Goal: Task Accomplishment & Management: Manage account settings

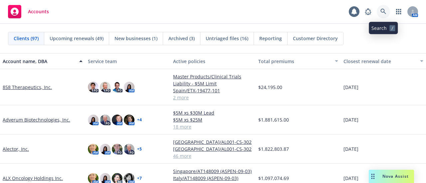
click at [380, 6] on link at bounding box center [383, 11] width 13 height 13
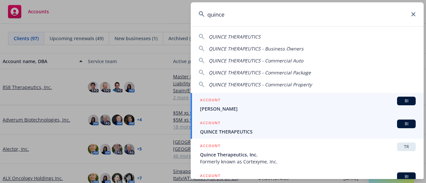
type input "quince"
click at [267, 129] on span "QUINCE THERAPEUTICS" at bounding box center [308, 131] width 216 height 7
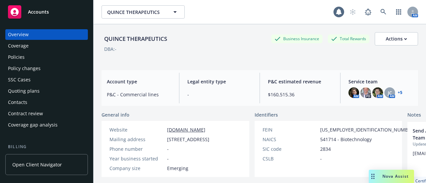
click at [40, 67] on div "Policy changes" at bounding box center [46, 68] width 77 height 11
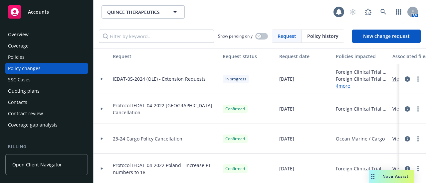
click at [102, 79] on icon at bounding box center [102, 79] width 2 height 3
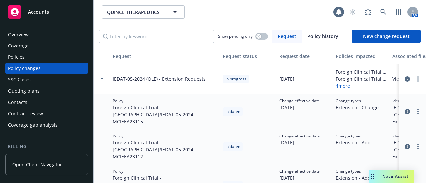
click at [102, 81] on div at bounding box center [102, 79] width 17 height 30
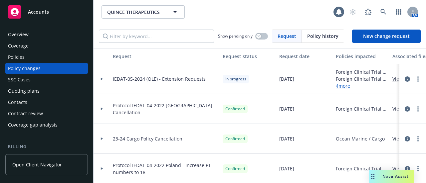
click at [45, 56] on div "Policies" at bounding box center [46, 57] width 77 height 11
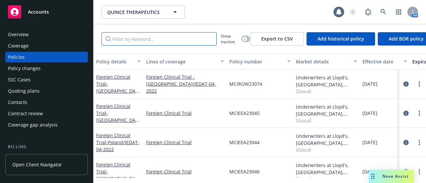
click at [136, 39] on input "Filter by keyword..." at bounding box center [158, 38] width 115 height 13
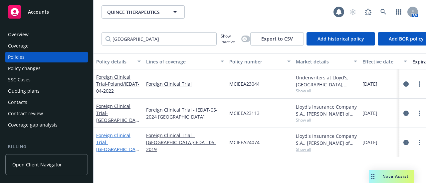
click at [122, 142] on span "- Poland/IEDAT-05-2019" at bounding box center [117, 149] width 43 height 20
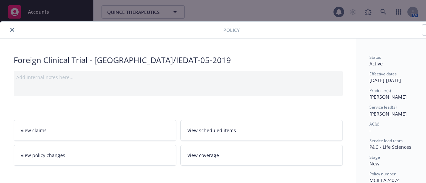
click at [12, 31] on icon "close" at bounding box center [12, 30] width 4 height 4
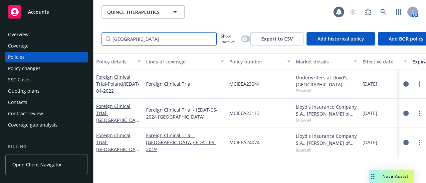
drag, startPoint x: 132, startPoint y: 43, endPoint x: 105, endPoint y: 42, distance: 27.0
click at [105, 42] on input "poland" at bounding box center [158, 38] width 115 height 13
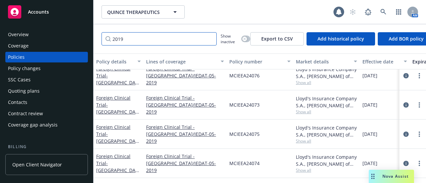
scroll to position [13, 0]
type input "2019"
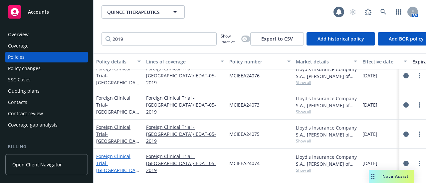
click at [124, 160] on span "- Poland/IEDAT-05-2019" at bounding box center [117, 170] width 43 height 20
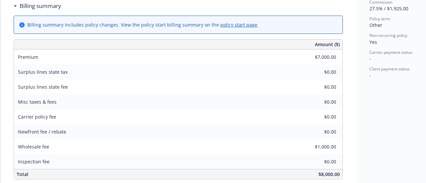
scroll to position [87, 0]
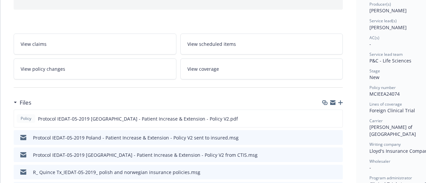
click at [76, 70] on link "View policy changes" at bounding box center [95, 69] width 163 height 21
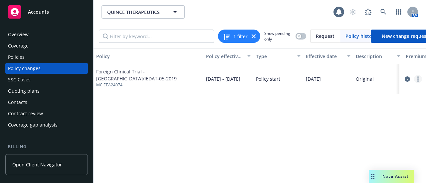
click at [417, 78] on icon "more" at bounding box center [417, 79] width 1 height 5
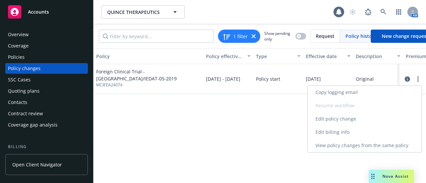
click at [336, 128] on link "Edit billing info" at bounding box center [364, 132] width 114 height 13
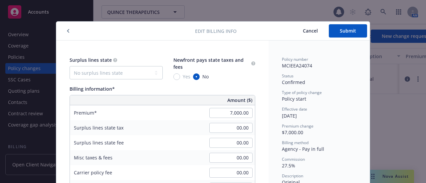
scroll to position [20, 0]
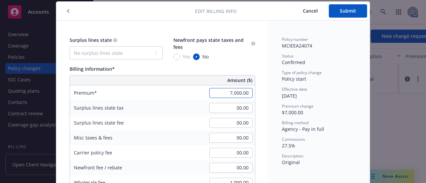
click at [241, 91] on input "7,000.00" at bounding box center [230, 93] width 43 height 10
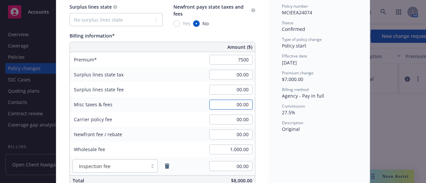
type input "7,500.00"
type input "2062.5"
click at [236, 104] on input "00.00" at bounding box center [230, 105] width 43 height 10
click at [241, 129] on div "00.00" at bounding box center [231, 134] width 48 height 15
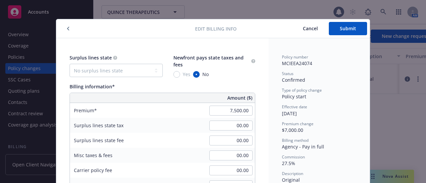
scroll to position [0, 0]
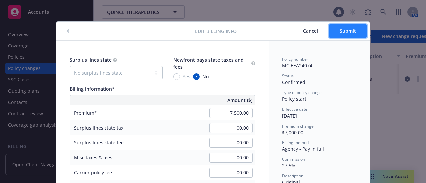
click at [335, 34] on button "Submit" at bounding box center [348, 30] width 38 height 13
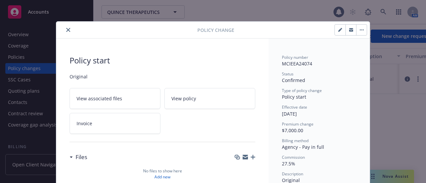
type input "$7,500.00"
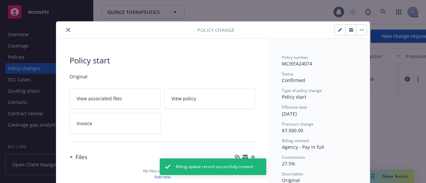
click at [67, 29] on icon "close" at bounding box center [68, 30] width 4 height 4
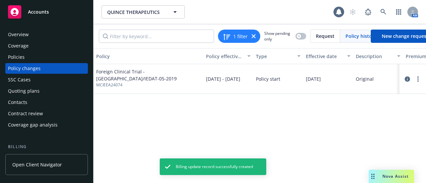
click at [27, 58] on div "Policies" at bounding box center [46, 57] width 77 height 11
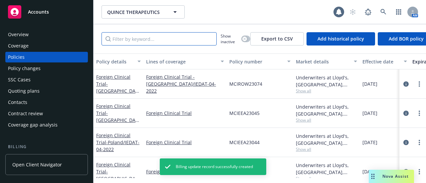
click at [134, 39] on input "Filter by keyword..." at bounding box center [158, 38] width 115 height 13
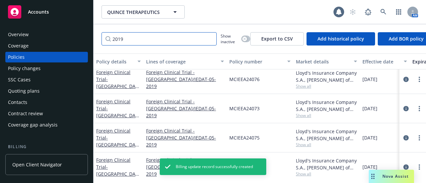
scroll to position [13, 0]
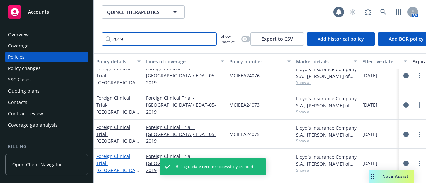
type input "2019"
click at [124, 160] on span "- Poland/IEDAT-05-2019" at bounding box center [117, 170] width 43 height 20
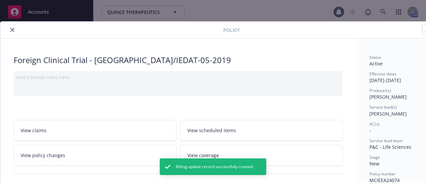
type input "$7,500.00"
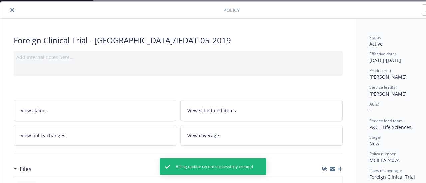
scroll to position [87, 0]
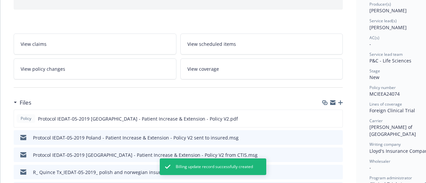
click at [340, 100] on icon "button" at bounding box center [340, 102] width 5 height 5
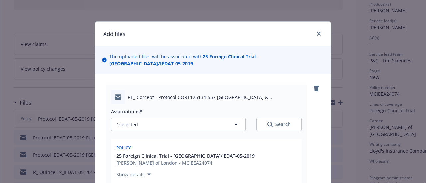
type textarea "x"
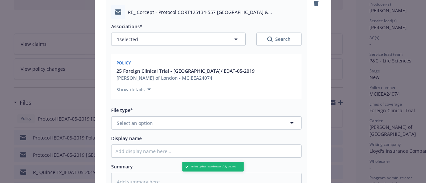
scroll to position [133, 0]
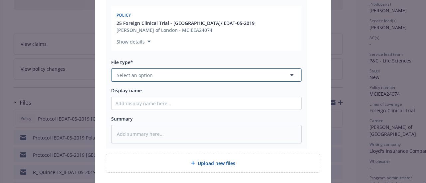
click at [153, 69] on button "Select an option" at bounding box center [206, 75] width 190 height 13
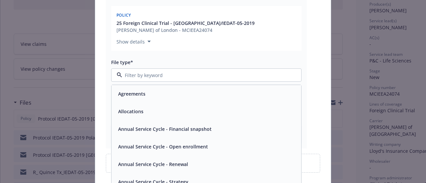
click at [153, 72] on input at bounding box center [205, 75] width 166 height 7
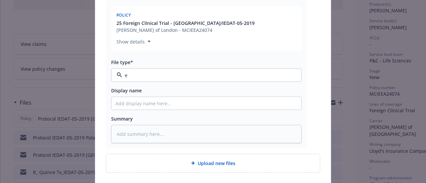
type input "em"
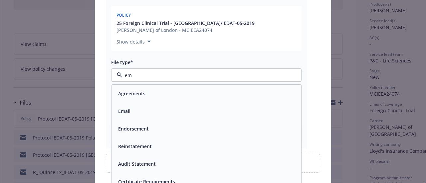
click at [153, 108] on div "Email" at bounding box center [206, 111] width 182 height 10
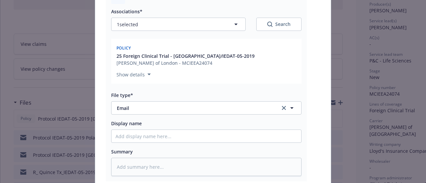
scroll to position [67, 0]
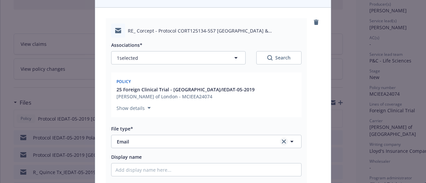
click at [283, 140] on icon "clear selection" at bounding box center [284, 142] width 4 height 4
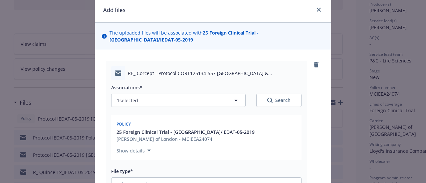
scroll to position [0, 0]
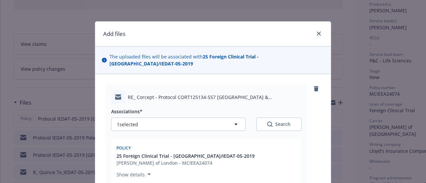
click at [312, 85] on link "remove" at bounding box center [316, 89] width 8 height 8
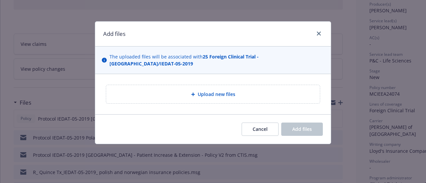
type textarea "x"
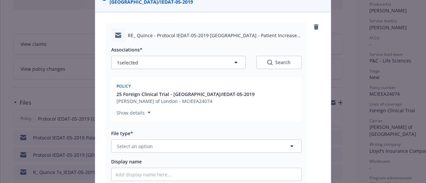
scroll to position [100, 0]
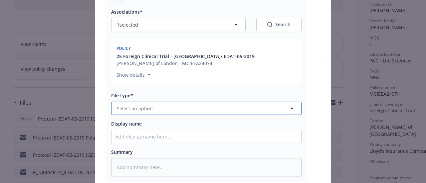
click at [146, 105] on button "Select an option" at bounding box center [206, 108] width 190 height 13
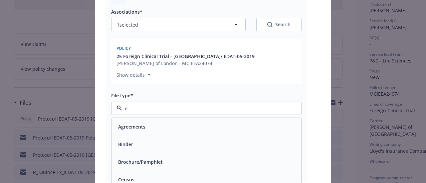
type input "em"
click at [151, 140] on div "Email" at bounding box center [206, 145] width 182 height 10
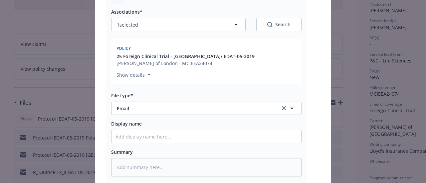
scroll to position [177, 0]
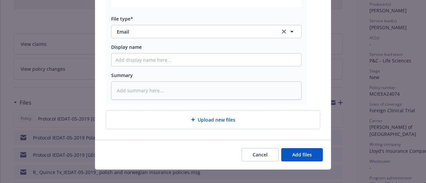
type textarea "x"
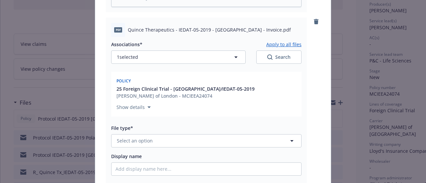
scroll to position [379, 0]
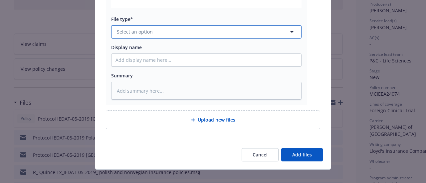
click at [163, 25] on button "Select an option" at bounding box center [206, 31] width 190 height 13
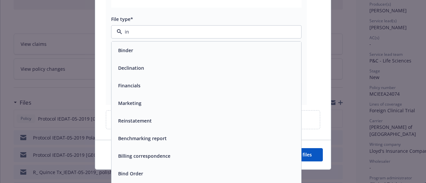
type input "inv"
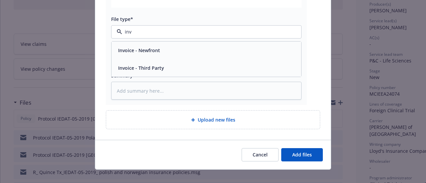
click at [167, 63] on div "Invoice - Third Party" at bounding box center [206, 68] width 182 height 10
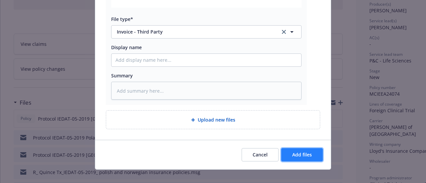
click at [301, 148] on button "Add files" at bounding box center [302, 154] width 42 height 13
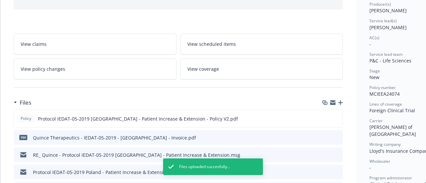
scroll to position [0, 0]
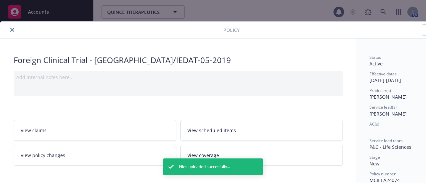
click at [9, 29] on button "close" at bounding box center [12, 30] width 8 height 8
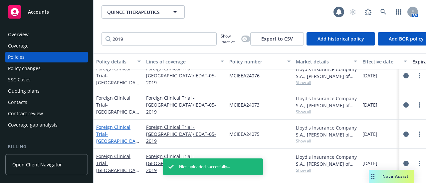
click at [118, 131] on span "- Spain/IEDAT-05-2019" at bounding box center [117, 141] width 43 height 20
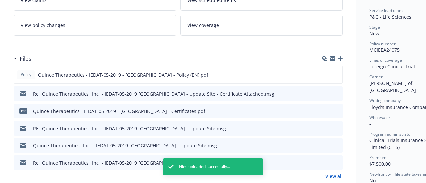
scroll to position [133, 0]
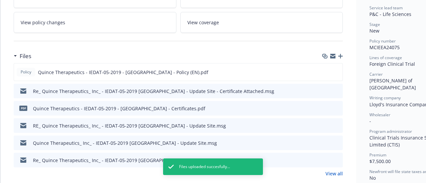
click at [340, 55] on icon "button" at bounding box center [340, 56] width 5 height 5
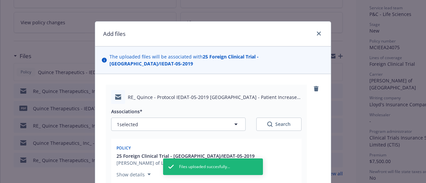
scroll to position [100, 0]
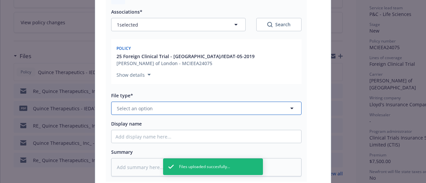
click at [151, 104] on button "Select an option" at bounding box center [206, 108] width 190 height 13
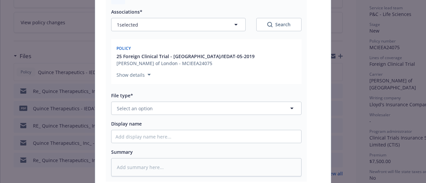
type textarea "x"
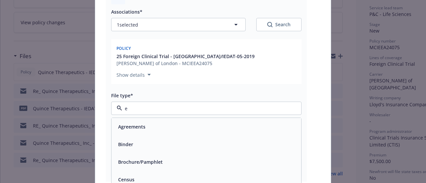
type input "em"
click at [165, 140] on div "Email" at bounding box center [206, 145] width 182 height 10
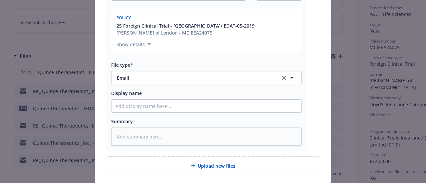
scroll to position [166, 0]
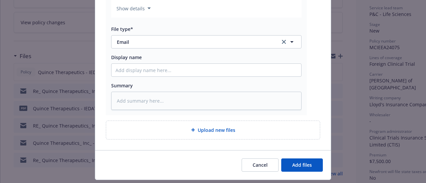
type textarea "x"
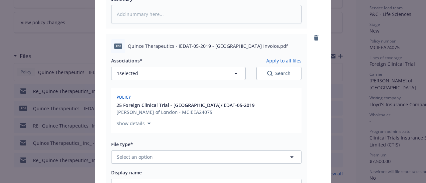
scroll to position [366, 0]
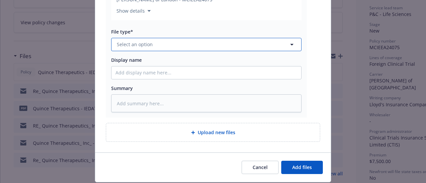
click at [139, 41] on span "Select an option" at bounding box center [135, 44] width 36 height 7
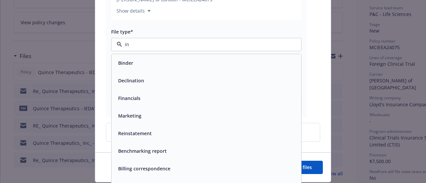
scroll to position [100, 0]
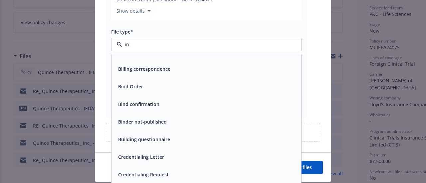
type input "inv"
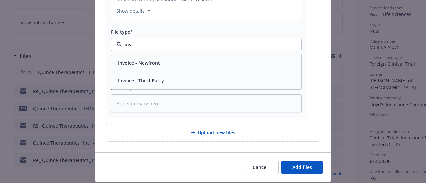
scroll to position [0, 0]
click at [182, 76] on div "Invoice - Third Party" at bounding box center [206, 81] width 182 height 10
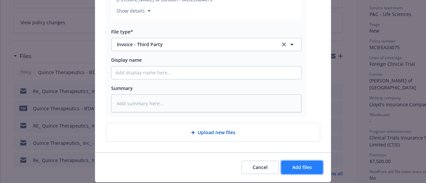
click at [304, 164] on span "Add files" at bounding box center [302, 167] width 20 height 6
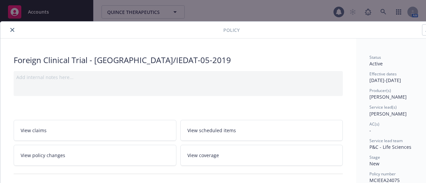
click at [12, 28] on icon "close" at bounding box center [12, 30] width 4 height 4
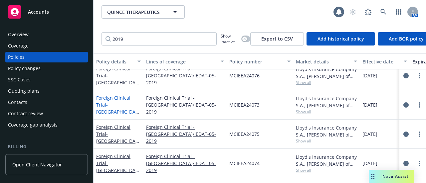
click at [111, 102] on span "- Germany/IEDAT-05-2019" at bounding box center [117, 112] width 43 height 20
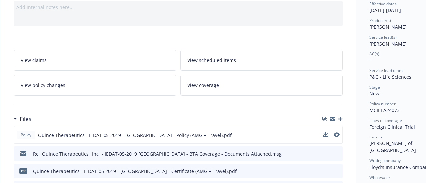
scroll to position [100, 0]
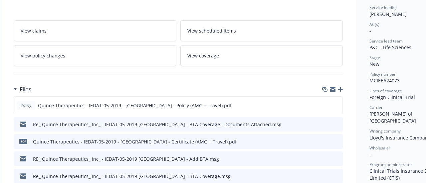
click at [341, 88] on icon "button" at bounding box center [340, 89] width 5 height 5
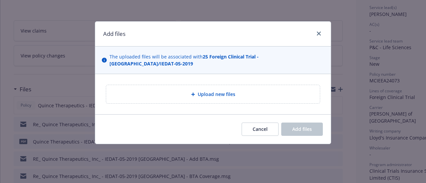
type textarea "x"
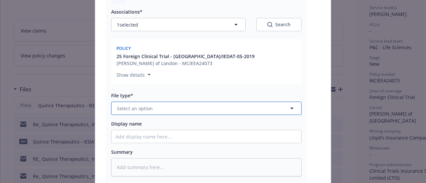
click at [192, 105] on button "Select an option" at bounding box center [206, 108] width 190 height 13
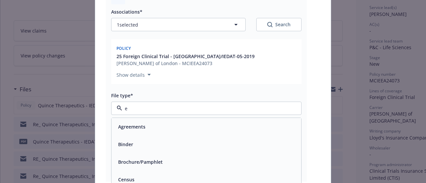
type input "em"
click at [183, 140] on div "Email" at bounding box center [206, 145] width 182 height 10
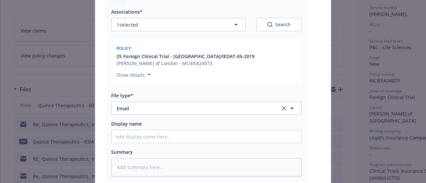
scroll to position [177, 0]
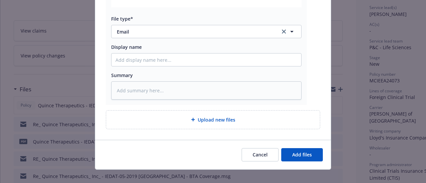
type textarea "x"
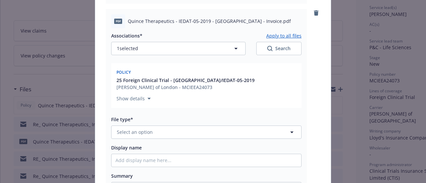
scroll to position [376, 0]
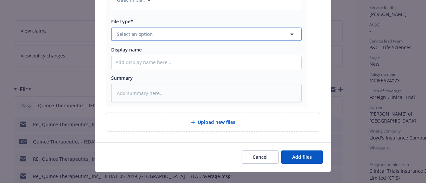
click at [163, 31] on button "Select an option" at bounding box center [206, 34] width 190 height 13
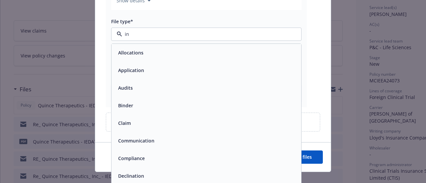
type input "inv"
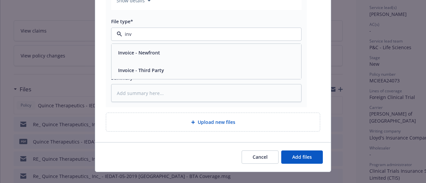
click at [158, 67] on span "Invoice - Third Party" at bounding box center [141, 70] width 46 height 7
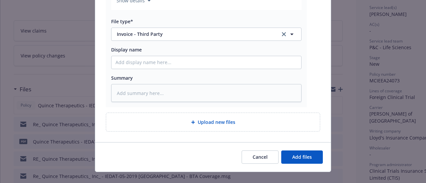
click at [284, 142] on div "Cancel Add files" at bounding box center [213, 157] width 236 height 30
click at [293, 151] on button "Add files" at bounding box center [302, 157] width 42 height 13
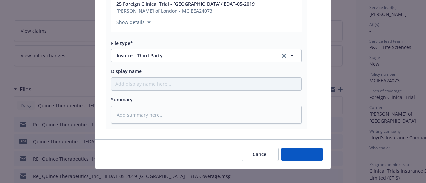
type textarea "x"
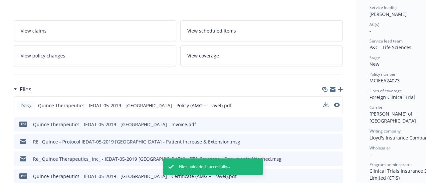
scroll to position [0, 0]
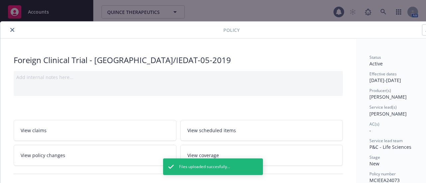
click at [13, 28] on icon "close" at bounding box center [12, 30] width 4 height 4
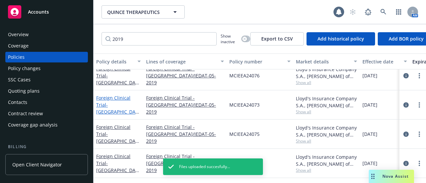
click at [116, 102] on span "- Germany/IEDAT-05-2019" at bounding box center [117, 112] width 43 height 20
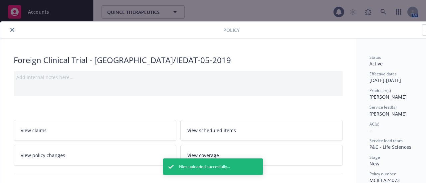
scroll to position [20, 0]
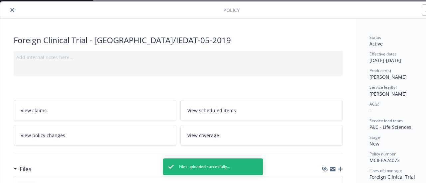
click at [120, 137] on link "View policy changes" at bounding box center [95, 135] width 163 height 21
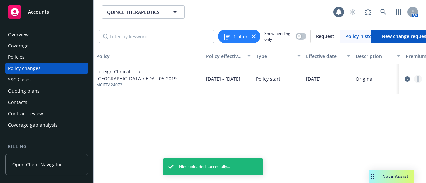
click at [417, 77] on icon "more" at bounding box center [417, 79] width 1 height 5
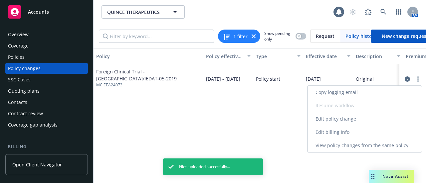
click at [345, 134] on link "Edit billing info" at bounding box center [364, 132] width 114 height 13
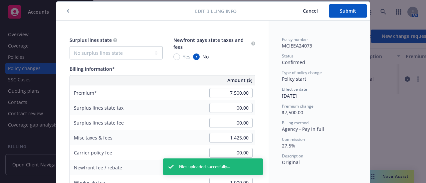
scroll to position [87, 0]
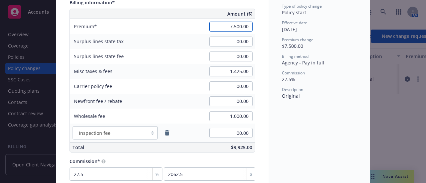
click at [233, 26] on input "7,500.00" at bounding box center [230, 27] width 43 height 10
type input "9,000.00"
type input "2475"
click at [232, 74] on input "1,425.00" at bounding box center [230, 72] width 43 height 10
type input "1,710.00"
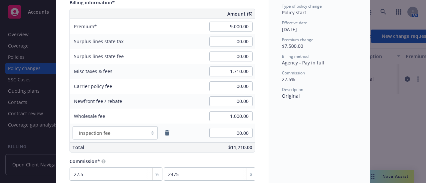
click at [285, 119] on div "Policy number MCIEEA24073 Status Confirmed Type of policy change Policy start E…" at bounding box center [319, 75] width 101 height 243
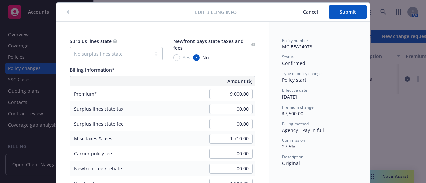
scroll to position [0, 0]
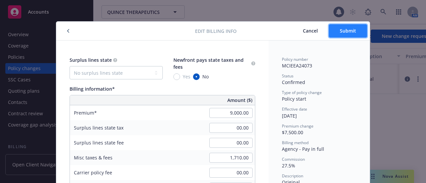
click at [340, 34] on span "Submit" at bounding box center [348, 31] width 16 height 6
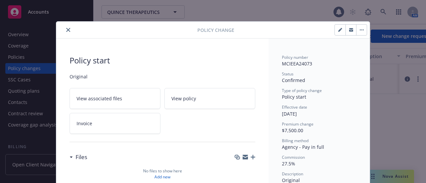
type input "$9,000.00"
type input "$1,710.00"
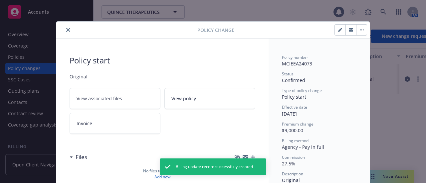
click at [69, 30] on button "close" at bounding box center [68, 30] width 8 height 8
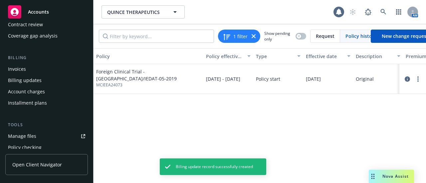
scroll to position [67, 0]
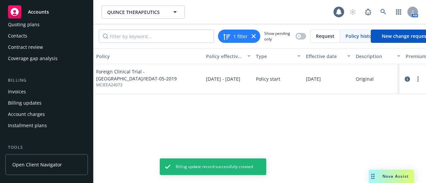
click at [35, 95] on div "Invoices" at bounding box center [46, 92] width 77 height 11
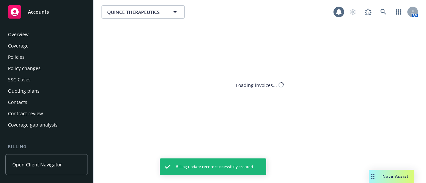
scroll to position [56, 0]
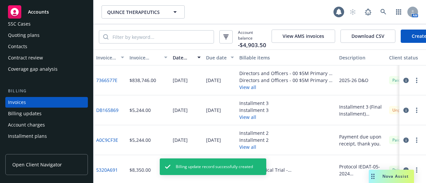
click at [401, 37] on link "Create Invoice" at bounding box center [428, 36] width 54 height 13
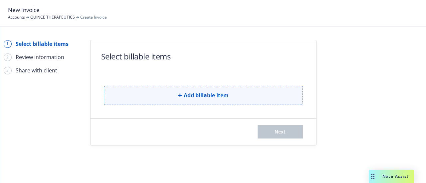
click at [220, 98] on span "Add billable item" at bounding box center [206, 96] width 45 height 8
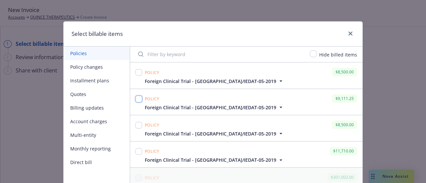
click at [136, 97] on input "checkbox" at bounding box center [138, 99] width 7 height 7
checkbox input "true"
click at [137, 124] on input "checkbox" at bounding box center [138, 125] width 7 height 7
checkbox input "true"
click at [136, 150] on input "checkbox" at bounding box center [138, 151] width 7 height 7
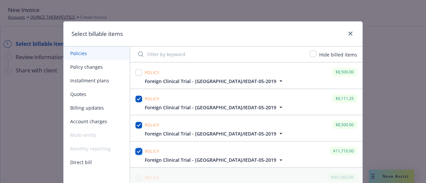
checkbox input "true"
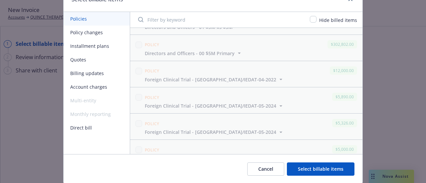
scroll to position [56, 0]
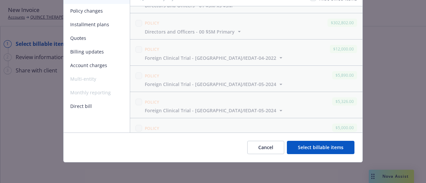
click at [306, 149] on button "Select billable items" at bounding box center [321, 147] width 68 height 13
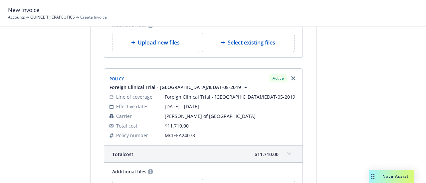
scroll to position [402, 0]
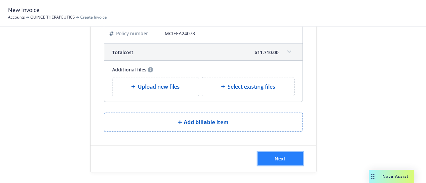
click at [278, 153] on button "Next" at bounding box center [280, 158] width 45 height 13
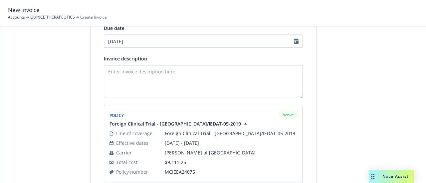
scroll to position [2, 0]
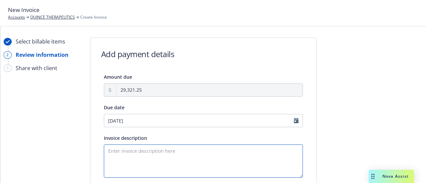
click at [135, 149] on textarea "Invoice description" at bounding box center [203, 161] width 199 height 33
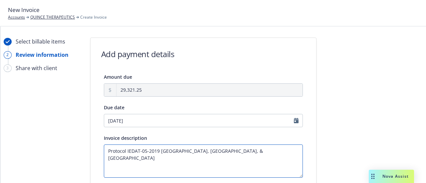
drag, startPoint x: 219, startPoint y: 151, endPoint x: 104, endPoint y: 148, distance: 114.8
click at [104, 148] on textarea "Protocol IEDAT-05-2019 Poland, Germany, & Spain" at bounding box center [203, 161] width 199 height 33
click at [239, 149] on textarea "Protocol IEDAT-05-2019 Poland, Germany, & Spain" at bounding box center [203, 161] width 199 height 33
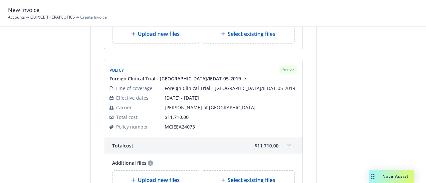
scroll to position [484, 0]
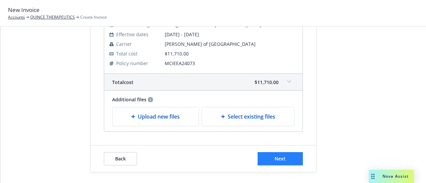
type textarea "Protocol IEDAT-05-2019 Poland, Germany, & Spain Payment due upon receipt. Thank…"
click at [285, 158] on button "Next" at bounding box center [280, 158] width 45 height 13
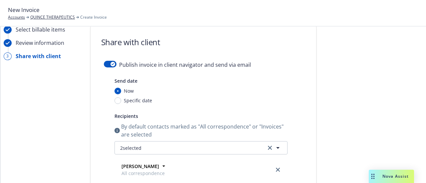
scroll to position [0, 0]
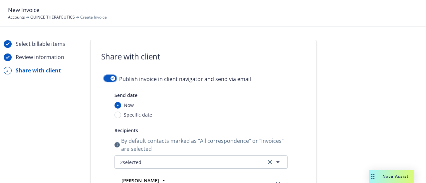
click at [106, 76] on button "button" at bounding box center [110, 78] width 13 height 7
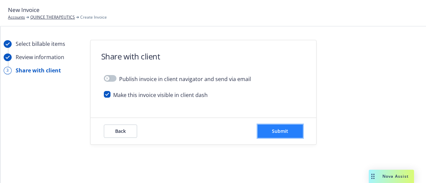
click at [272, 129] on span "Submit" at bounding box center [280, 131] width 16 height 6
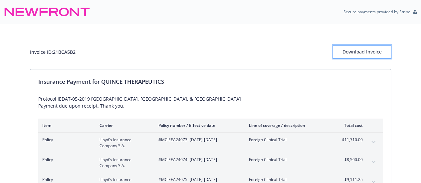
click at [345, 51] on div "Download Invoice" at bounding box center [362, 52] width 58 height 13
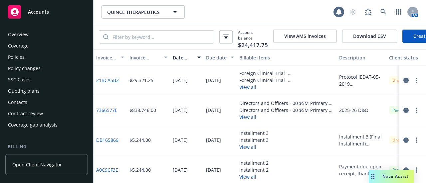
click at [42, 58] on div "Policies" at bounding box center [46, 57] width 77 height 11
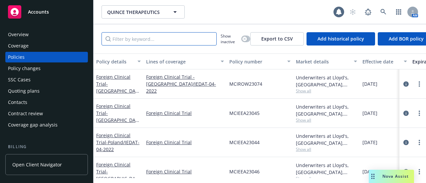
click at [126, 38] on input "Filter by keyword..." at bounding box center [158, 38] width 115 height 13
drag, startPoint x: 135, startPoint y: 42, endPoint x: 90, endPoint y: 34, distance: 45.2
click at [90, 34] on div "Accounts Overview Coverage Policies Policy changes SSC Cases Quoting plans Cont…" at bounding box center [213, 91] width 426 height 183
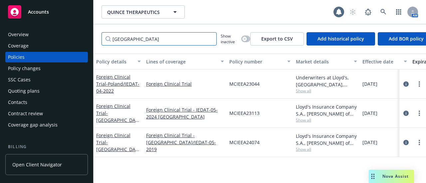
type input "poland"
click at [35, 32] on div "Overview" at bounding box center [46, 34] width 77 height 11
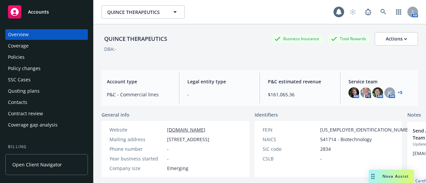
scroll to position [133, 0]
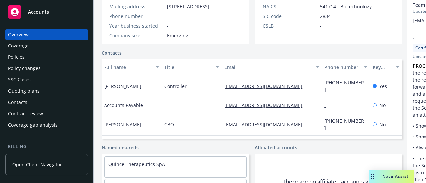
click at [27, 61] on div "Policies" at bounding box center [46, 57] width 77 height 11
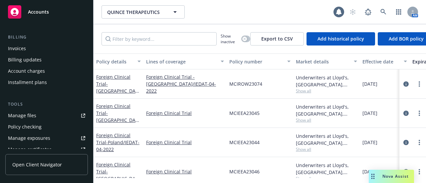
scroll to position [133, 0]
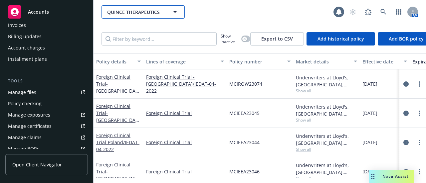
click at [118, 17] on button "QUINCE THERAPEUTICS" at bounding box center [142, 11] width 83 height 13
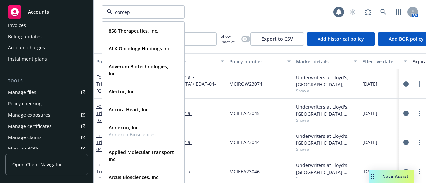
type input "corcept"
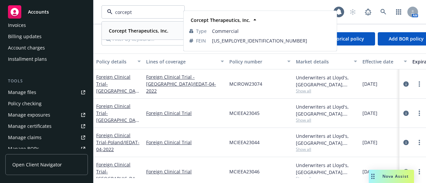
click at [127, 26] on div "Corcept Therapeutics, Inc." at bounding box center [138, 31] width 64 height 10
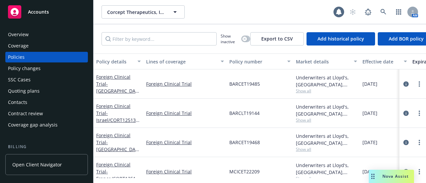
click at [37, 59] on div "Policies" at bounding box center [46, 57] width 77 height 11
click at [141, 43] on input "Filter by keyword..." at bounding box center [158, 38] width 115 height 13
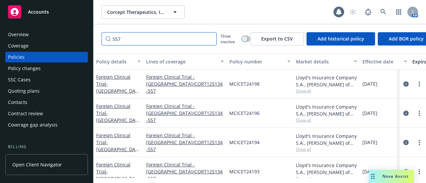
type input "557"
drag, startPoint x: 143, startPoint y: 60, endPoint x: 150, endPoint y: 60, distance: 7.0
click at [150, 60] on button "Lines of coverage" at bounding box center [184, 62] width 83 height 16
drag, startPoint x: 122, startPoint y: 91, endPoint x: 125, endPoint y: 94, distance: 4.2
click at [122, 91] on span "- Spain/CORT125134-557" at bounding box center [118, 91] width 44 height 20
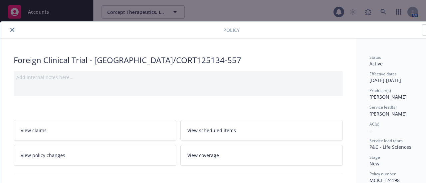
scroll to position [100, 0]
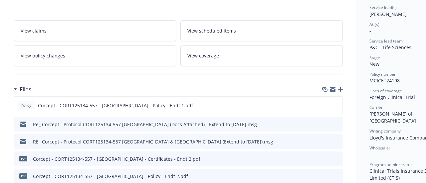
click at [340, 88] on icon "button" at bounding box center [340, 89] width 5 height 5
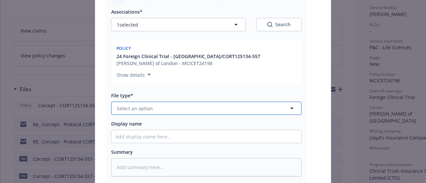
click at [146, 105] on span "Select an option" at bounding box center [135, 108] width 36 height 7
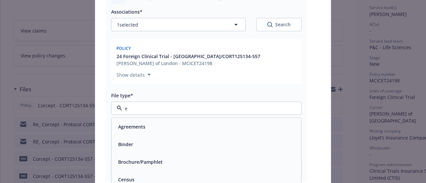
type input "em"
click at [164, 140] on div "Email" at bounding box center [206, 145] width 182 height 10
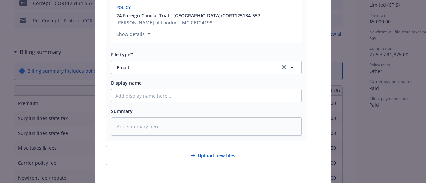
scroll to position [177, 0]
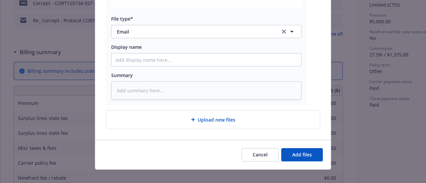
type textarea "x"
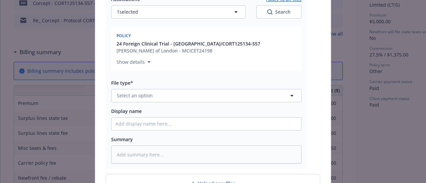
scroll to position [376, 0]
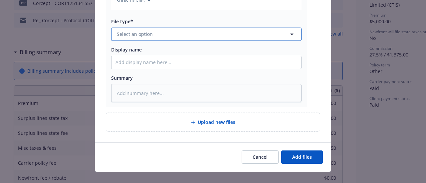
click at [149, 28] on button "Select an option" at bounding box center [206, 34] width 190 height 13
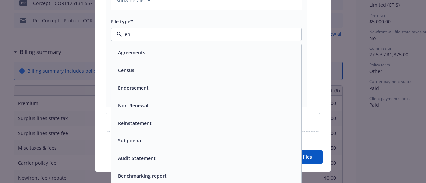
type input "end"
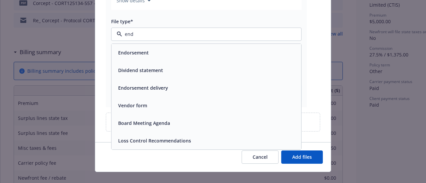
click at [158, 48] on div "Endorsement" at bounding box center [206, 53] width 182 height 10
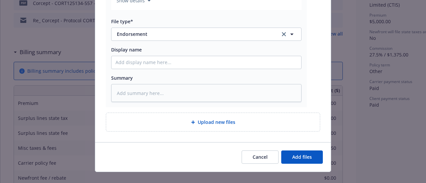
type textarea "x"
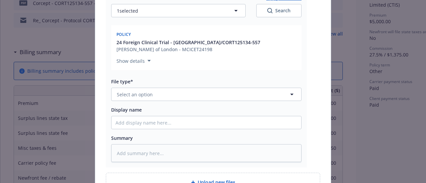
scroll to position [576, 0]
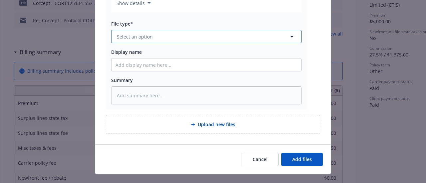
click at [192, 32] on button "Select an option" at bounding box center [206, 36] width 190 height 13
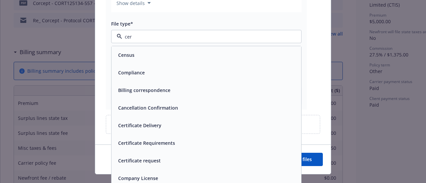
type input "cert"
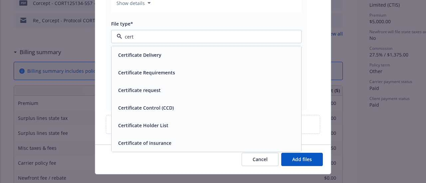
click at [201, 138] on div "Certificate of insurance" at bounding box center [206, 143] width 182 height 10
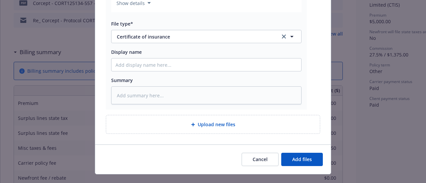
type textarea "x"
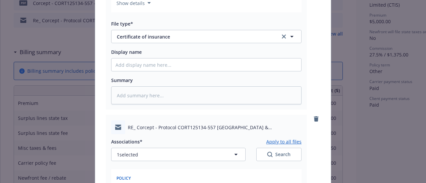
scroll to position [776, 0]
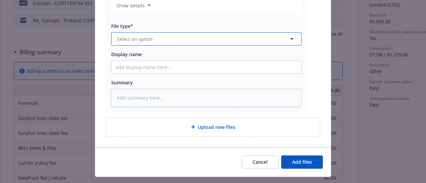
click at [159, 38] on button "Select an option" at bounding box center [206, 38] width 190 height 13
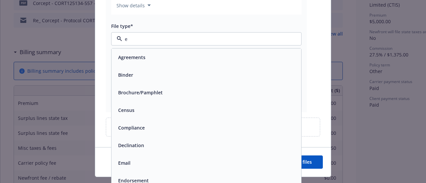
type input "em"
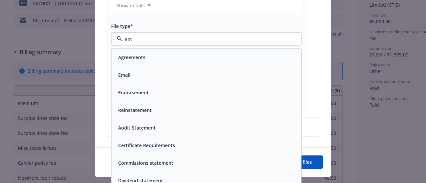
click at [248, 70] on div "Email" at bounding box center [206, 75] width 182 height 10
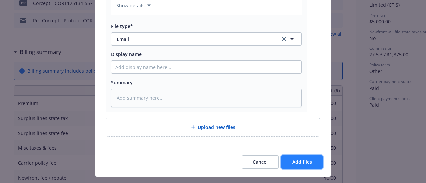
click at [297, 156] on button "Add files" at bounding box center [302, 162] width 42 height 13
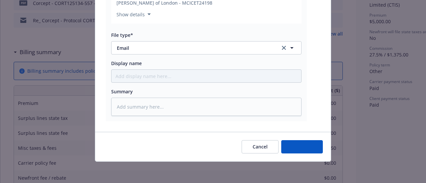
scroll to position [759, 0]
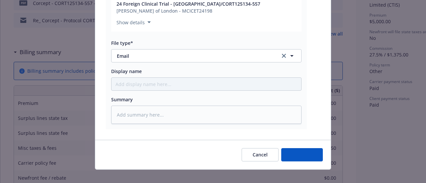
type textarea "x"
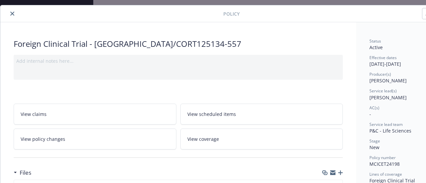
scroll to position [0, 0]
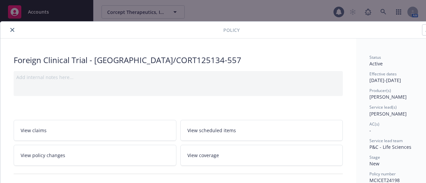
click at [11, 29] on icon "close" at bounding box center [12, 30] width 4 height 4
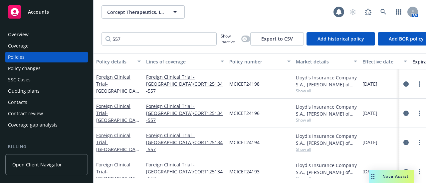
click at [32, 68] on div "Policy changes" at bounding box center [24, 68] width 33 height 11
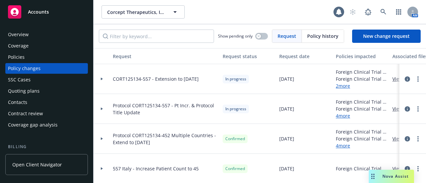
click at [99, 78] on div at bounding box center [101, 79] width 11 height 2
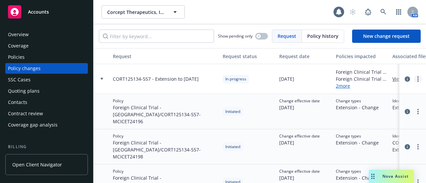
click at [414, 79] on link "more" at bounding box center [418, 79] width 8 height 8
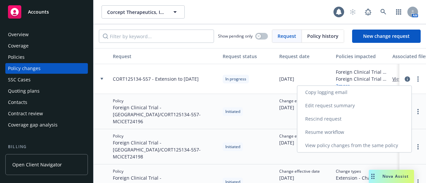
click at [331, 129] on link "Resume workflow" at bounding box center [354, 132] width 114 height 13
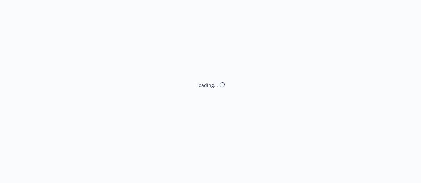
select select "ACCEPTED"
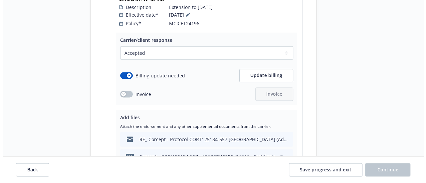
scroll to position [433, 0]
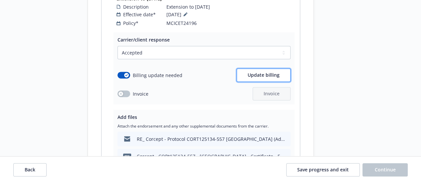
click at [272, 74] on button "Update billing" at bounding box center [264, 75] width 54 height 13
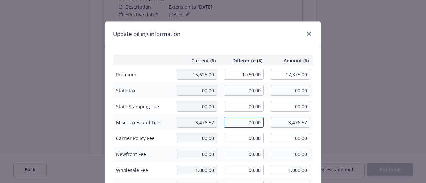
click at [243, 121] on input "00.00" at bounding box center [244, 122] width 40 height 11
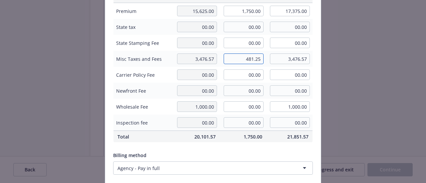
scroll to position [67, 0]
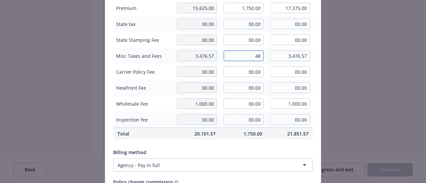
type input "4"
type input "389.38"
type input "3,865.95"
click at [266, 76] on td "00.00" at bounding box center [289, 72] width 47 height 16
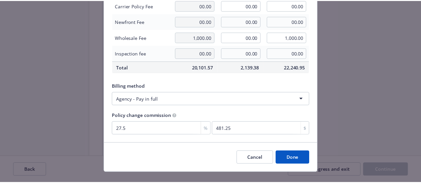
scroll to position [143, 0]
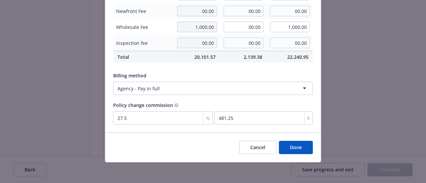
click at [303, 151] on button "Done" at bounding box center [296, 147] width 34 height 13
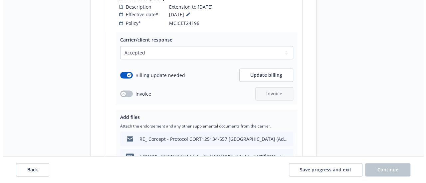
scroll to position [466, 0]
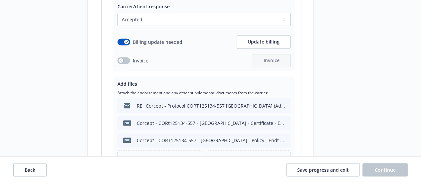
click at [184, 156] on div "Upload new files" at bounding box center [159, 160] width 73 height 8
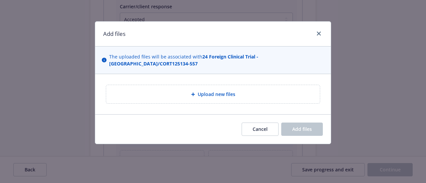
type textarea "x"
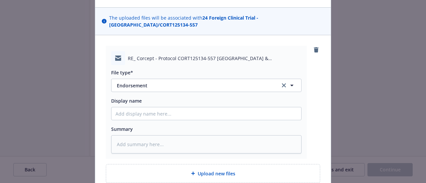
scroll to position [67, 0]
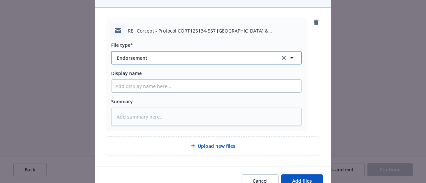
click at [153, 55] on span "Endorsement" at bounding box center [194, 58] width 154 height 7
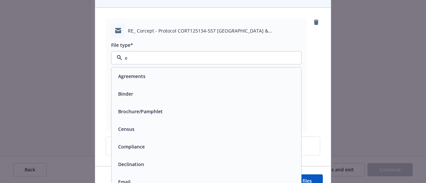
type input "em"
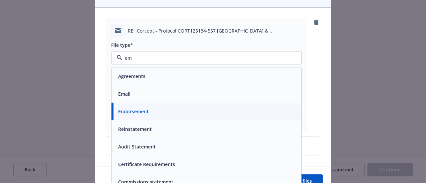
click at [168, 89] on div "Email" at bounding box center [206, 94] width 182 height 10
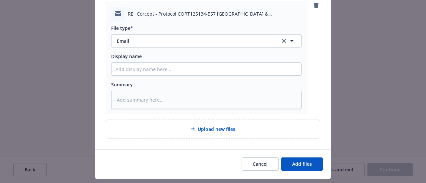
scroll to position [93, 0]
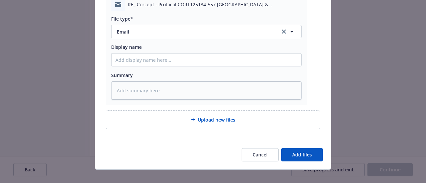
type textarea "x"
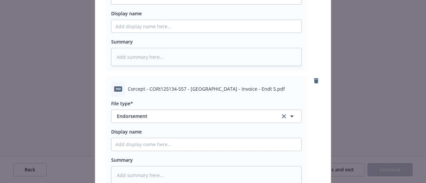
scroll to position [211, 0]
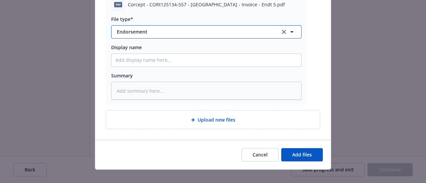
click at [160, 28] on span "Endorsement" at bounding box center [194, 31] width 154 height 7
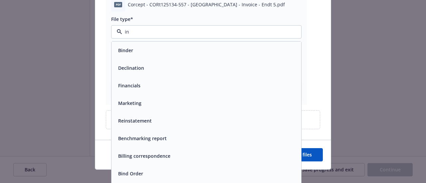
type input "inv"
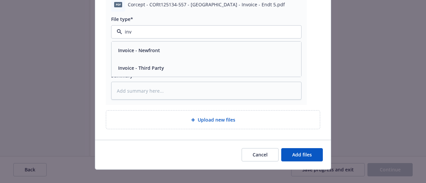
click at [160, 65] on span "Invoice - Third Party" at bounding box center [141, 68] width 46 height 7
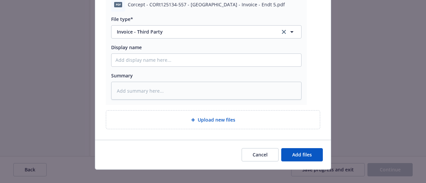
click at [299, 140] on div "Cancel Add files" at bounding box center [213, 155] width 236 height 30
click at [301, 152] on span "Add files" at bounding box center [302, 155] width 20 height 6
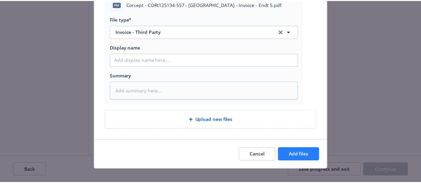
scroll to position [187, 0]
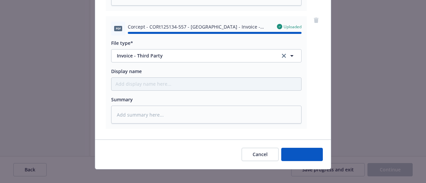
type textarea "x"
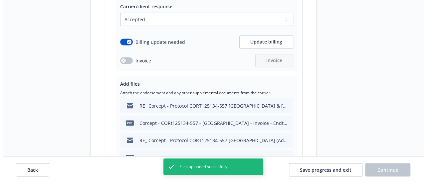
scroll to position [532, 0]
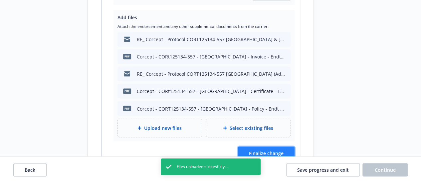
click at [271, 147] on button "Finalize change" at bounding box center [266, 153] width 57 height 13
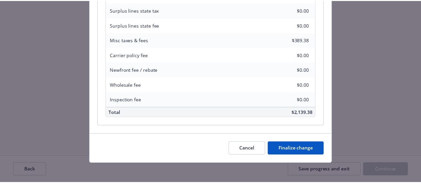
scroll to position [265, 0]
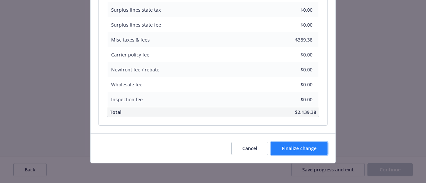
click at [310, 150] on span "Finalize change" at bounding box center [299, 148] width 35 height 6
select select "ACCEPTED"
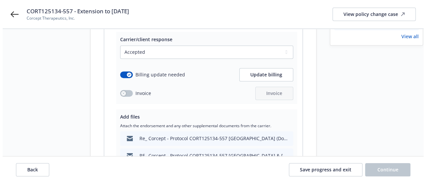
scroll to position [100, 0]
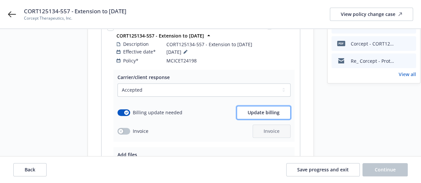
click at [262, 106] on button "Update billing" at bounding box center [264, 112] width 54 height 13
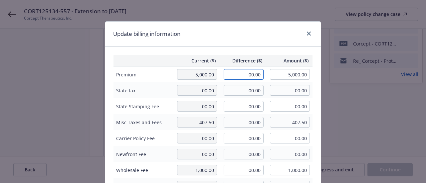
click at [248, 75] on input "00.00" at bounding box center [244, 74] width 40 height 11
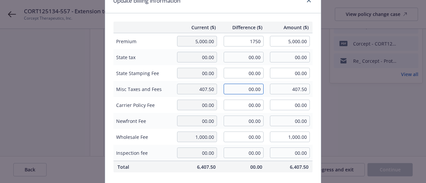
type input "1,750.00"
type input "6,750.00"
type input "481.25"
click at [246, 92] on input "00.00" at bounding box center [244, 89] width 40 height 11
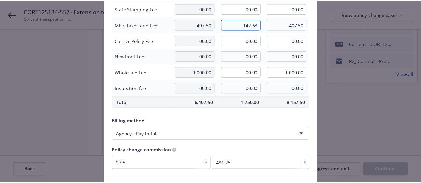
scroll to position [143, 0]
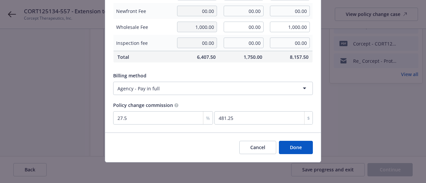
type input "142.63"
type input "550.13"
click at [300, 146] on button "Done" at bounding box center [296, 147] width 34 height 13
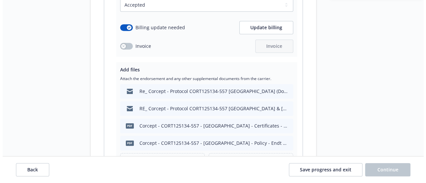
scroll to position [200, 0]
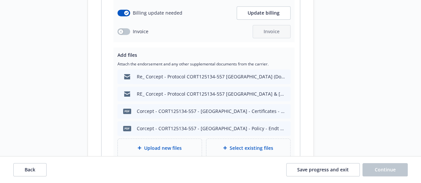
click at [175, 145] on span "Upload new files" at bounding box center [163, 148] width 38 height 7
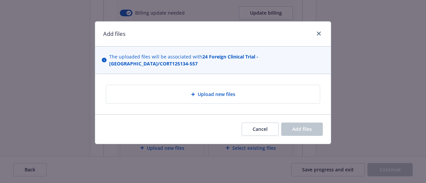
type textarea "x"
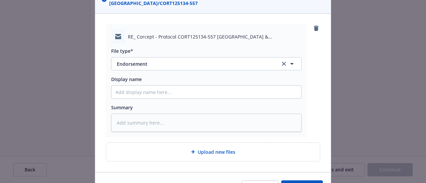
scroll to position [93, 0]
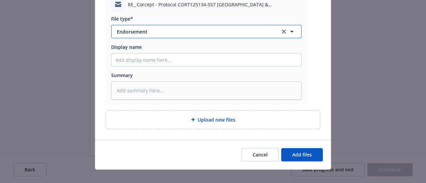
click at [140, 28] on span "Endorsement" at bounding box center [194, 31] width 154 height 7
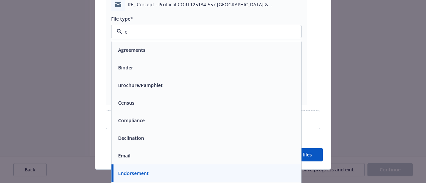
type input "em"
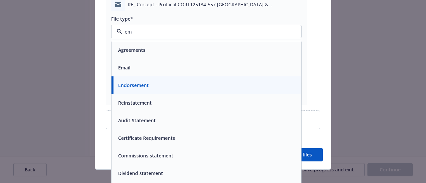
click at [159, 63] on div "Email" at bounding box center [206, 68] width 182 height 10
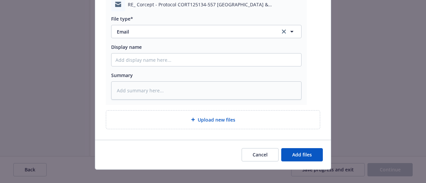
type textarea "x"
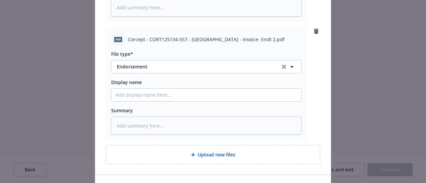
scroll to position [211, 0]
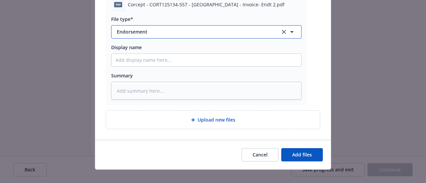
click at [160, 28] on span "Endorsement" at bounding box center [194, 31] width 154 height 7
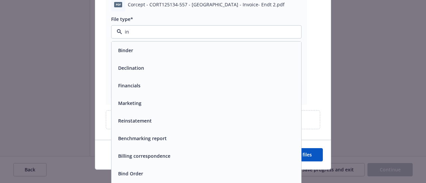
type input "inv"
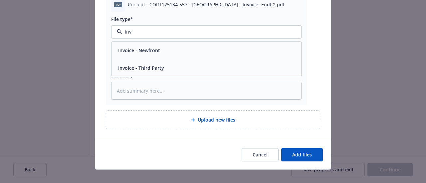
click at [154, 65] on span "Invoice - Third Party" at bounding box center [141, 68] width 46 height 7
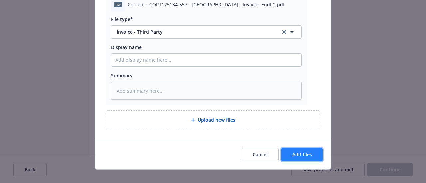
click at [310, 148] on button "Add files" at bounding box center [302, 154] width 42 height 13
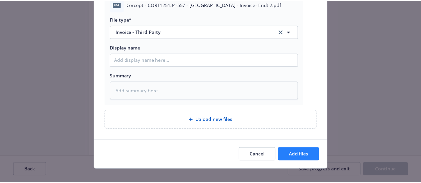
scroll to position [187, 0]
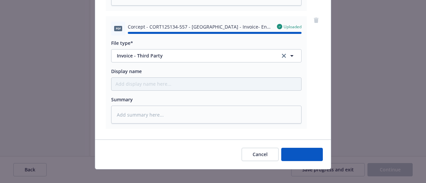
type textarea "x"
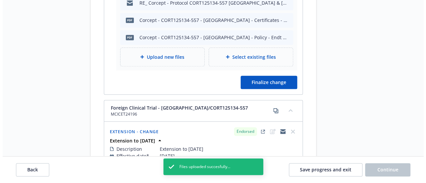
scroll to position [333, 0]
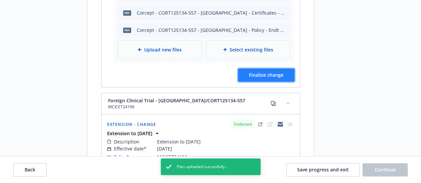
click at [270, 72] on span "Finalize change" at bounding box center [266, 75] width 35 height 6
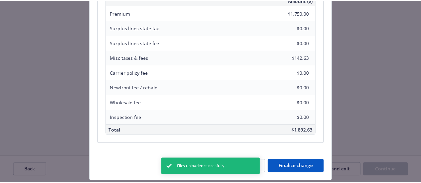
scroll to position [265, 0]
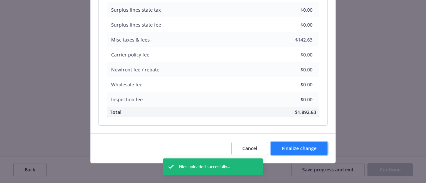
click at [307, 150] on span "Finalize change" at bounding box center [299, 148] width 35 height 6
select select "ACCEPTED"
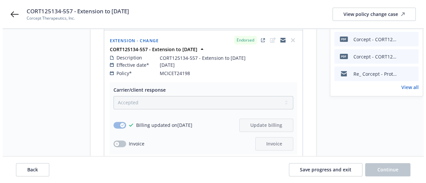
scroll to position [0, 0]
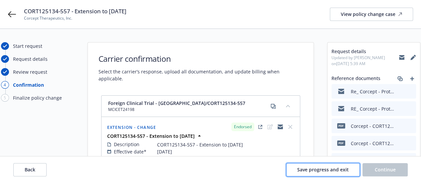
click at [352, 173] on button "Save progress and exit" at bounding box center [323, 169] width 74 height 13
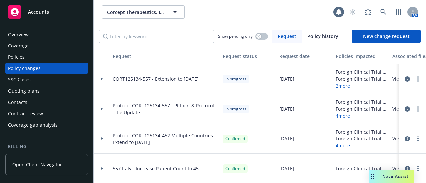
click at [102, 79] on icon at bounding box center [102, 79] width 2 height 3
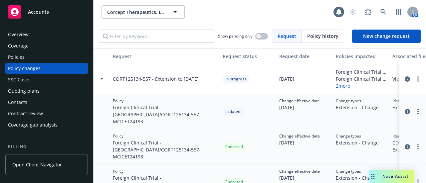
click at [102, 79] on icon at bounding box center [101, 79] width 3 height 2
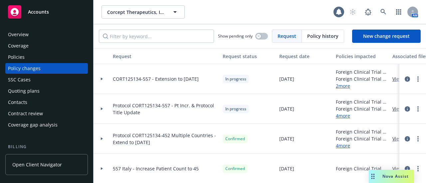
click at [104, 106] on div at bounding box center [102, 109] width 17 height 30
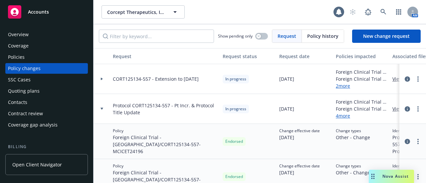
click at [103, 107] on div at bounding box center [102, 109] width 17 height 30
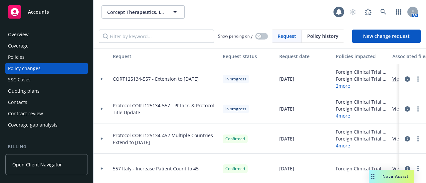
click at [47, 55] on div "Policies" at bounding box center [46, 57] width 77 height 11
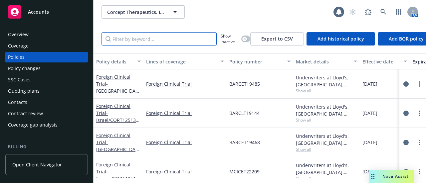
click at [138, 42] on input "Filter by keyword..." at bounding box center [158, 38] width 115 height 13
type input "7"
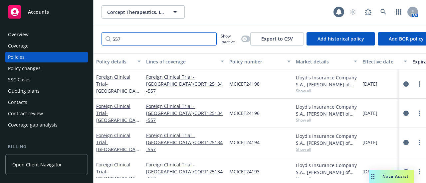
type input "557"
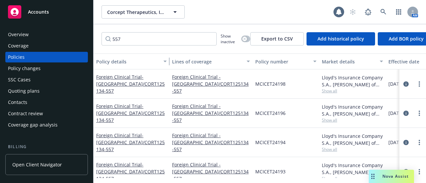
drag, startPoint x: 142, startPoint y: 60, endPoint x: 168, endPoint y: 60, distance: 26.0
click at [168, 60] on div "button" at bounding box center [165, 61] width 3 height 15
click at [415, 82] on link "more" at bounding box center [419, 84] width 8 height 8
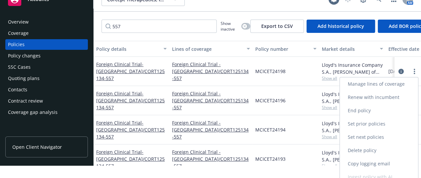
scroll to position [18, 0]
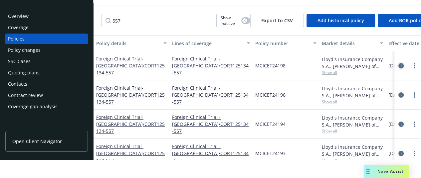
click at [401, 65] on icon "circleInformation" at bounding box center [400, 65] width 5 height 5
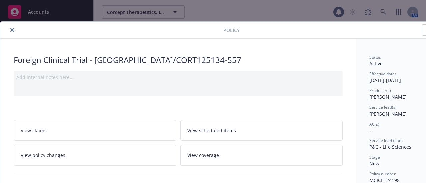
scroll to position [20, 0]
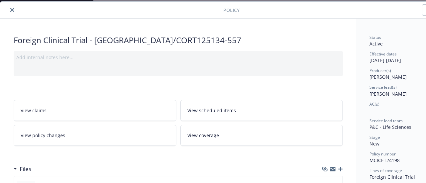
type input "$6,750.00"
type input "$550.13"
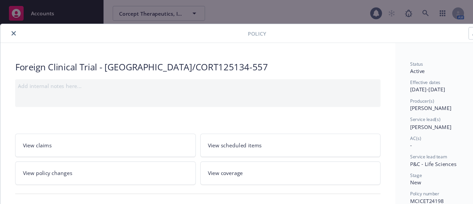
scroll to position [0, 37]
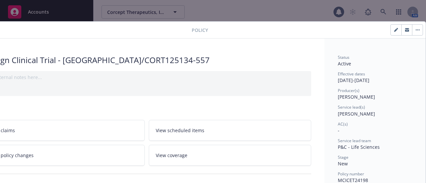
click at [412, 34] on button "button" at bounding box center [417, 30] width 11 height 11
click at [412, 30] on button "button" at bounding box center [417, 30] width 11 height 11
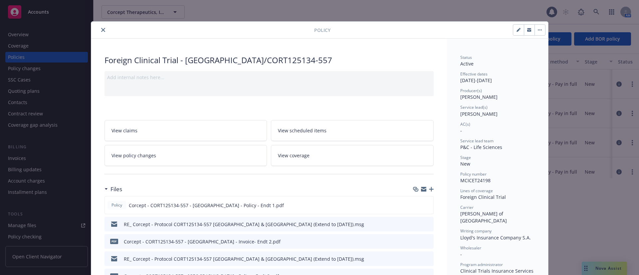
drag, startPoint x: 411, startPoint y: 0, endPoint x: 395, endPoint y: 22, distance: 26.9
click at [393, 23] on div "Policy Manage lines of coverage Renew with incumbent End policy Set prior polic…" at bounding box center [319, 30] width 457 height 17
click at [426, 33] on button "button" at bounding box center [539, 30] width 11 height 11
click at [426, 64] on div "Status Active" at bounding box center [497, 61] width 75 height 13
click at [426, 33] on button "button" at bounding box center [518, 30] width 11 height 11
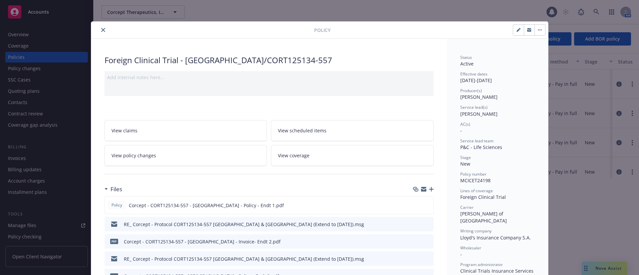
select select "NEW"
select select "other"
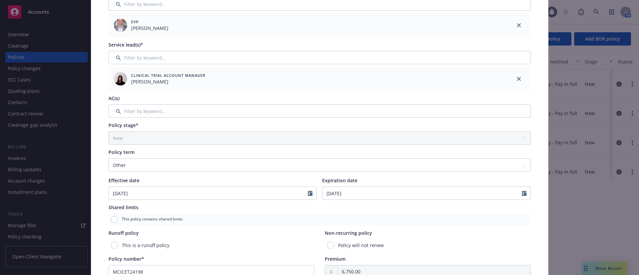
scroll to position [150, 0]
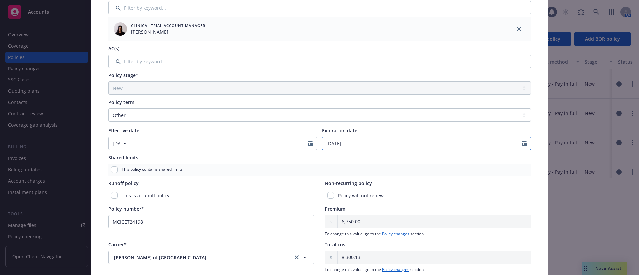
click at [369, 144] on input "06/01/2026" at bounding box center [421, 143] width 199 height 13
select select "6"
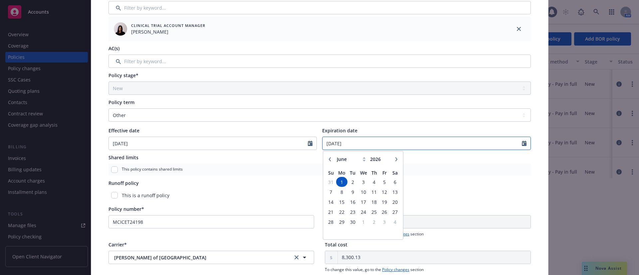
drag, startPoint x: 362, startPoint y: 142, endPoint x: 243, endPoint y: 143, distance: 119.5
click at [243, 143] on div "Effective date 11/15/2024 Expiration date 06/01/2026 January February March Apr…" at bounding box center [319, 138] width 422 height 23
type input "08/25/2027"
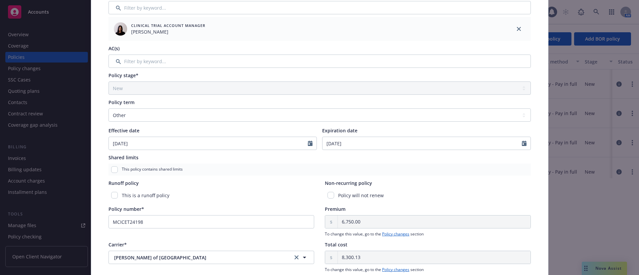
click at [426, 166] on div "This policy contains shared limits" at bounding box center [319, 170] width 422 height 12
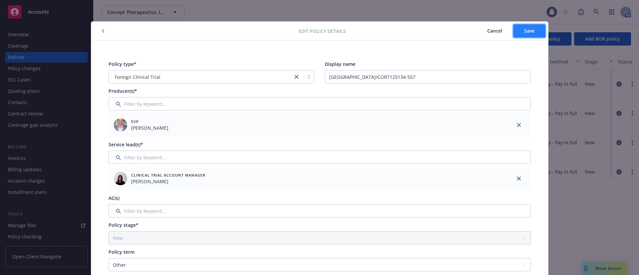
click at [426, 27] on button "Save" at bounding box center [529, 30] width 32 height 13
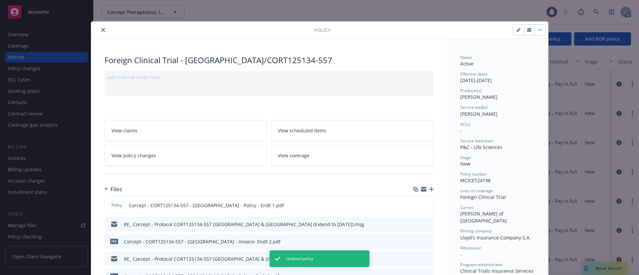
click at [96, 26] on div "Policy" at bounding box center [319, 30] width 457 height 17
click at [101, 28] on icon "close" at bounding box center [103, 30] width 4 height 4
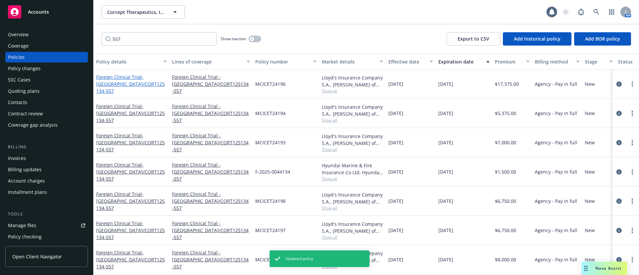
click at [131, 87] on span "- Italy/CORT125134-557" at bounding box center [130, 84] width 69 height 20
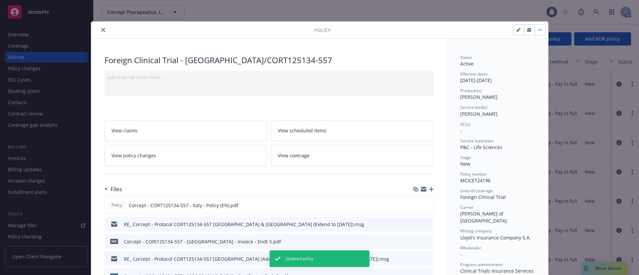
scroll to position [20, 0]
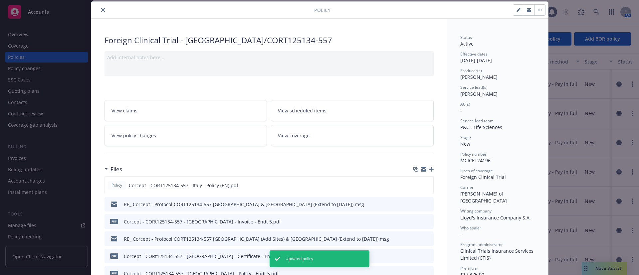
click at [426, 11] on button "button" at bounding box center [518, 10] width 11 height 11
select select "NEW"
select select "other"
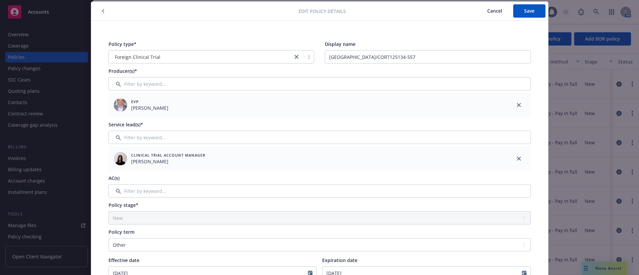
scroll to position [70, 0]
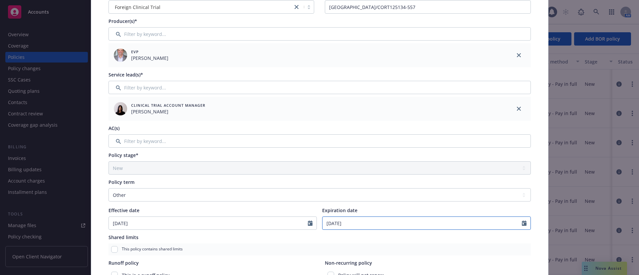
click at [353, 183] on input "06/01/2026" at bounding box center [421, 223] width 199 height 13
select select "6"
drag, startPoint x: 359, startPoint y: 222, endPoint x: 280, endPoint y: 218, distance: 79.3
click at [280, 183] on div "Effective date 11/15/2024 Expiration date 06/01/2026 January February March Apr…" at bounding box center [319, 218] width 422 height 23
type input "08/25/2027"
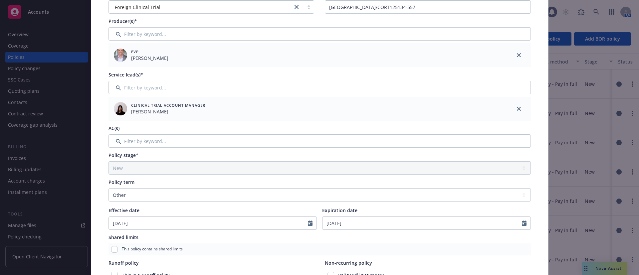
click at [426, 183] on div "This policy contains shared limits" at bounding box center [319, 250] width 422 height 12
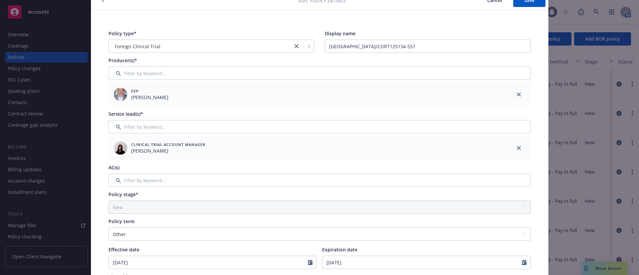
scroll to position [0, 0]
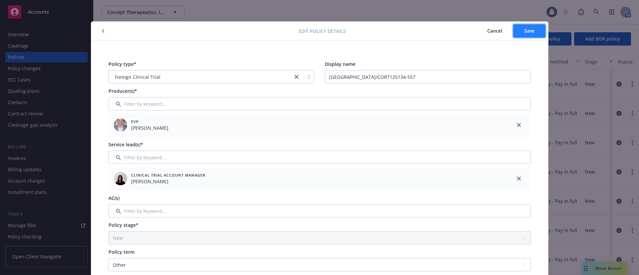
click at [426, 34] on button "Save" at bounding box center [529, 30] width 32 height 13
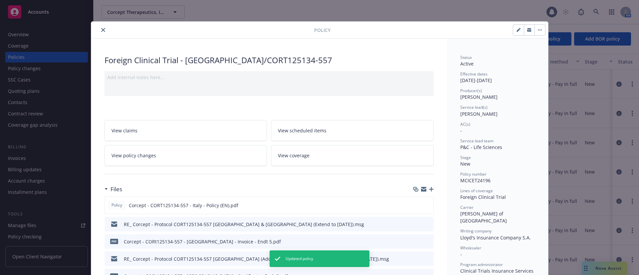
click at [101, 30] on icon "close" at bounding box center [103, 30] width 4 height 4
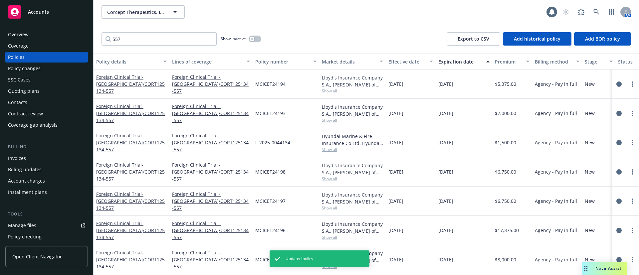
click at [23, 33] on div "Overview" at bounding box center [18, 34] width 21 height 11
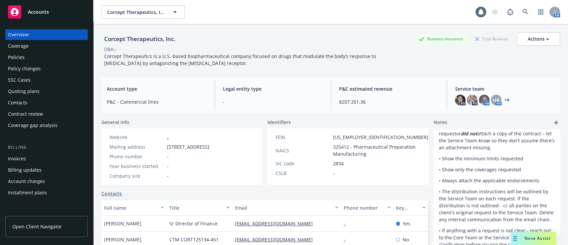
scroll to position [259, 0]
drag, startPoint x: 620, startPoint y: 1, endPoint x: 256, endPoint y: 29, distance: 365.1
click at [248, 28] on div "Corcept Therapeutics, Inc. Business Insurance Total Rewards Actions DBA: - Corc…" at bounding box center [330, 48] width 459 height 48
click at [35, 160] on div "Invoices" at bounding box center [46, 158] width 77 height 11
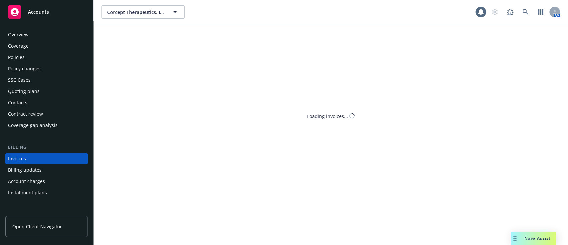
scroll to position [25, 0]
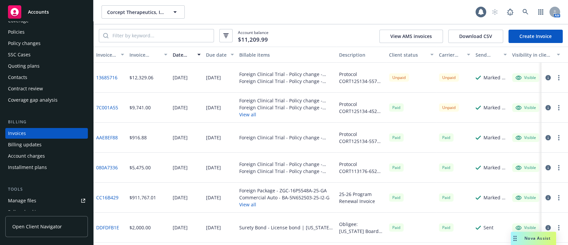
click at [426, 35] on link "Create Invoice" at bounding box center [535, 36] width 54 height 13
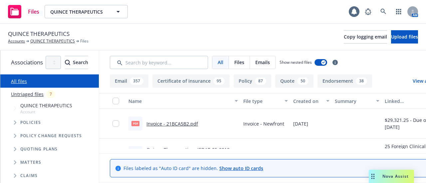
click at [16, 121] on icon "Tree Example" at bounding box center [15, 123] width 3 height 4
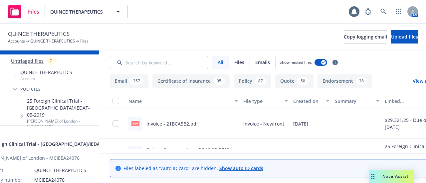
scroll to position [100, 0]
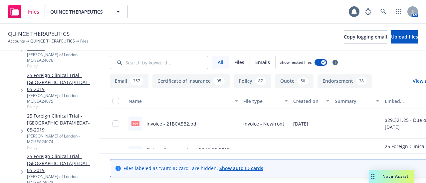
click at [76, 112] on link "25 Foreign Clinical Trial - [GEOGRAPHIC_DATA]/IEDAT-05-2019" at bounding box center [61, 122] width 69 height 21
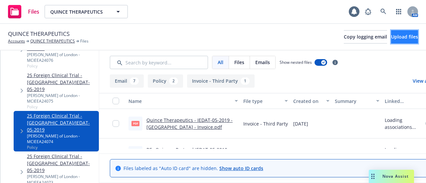
click at [391, 31] on button "Upload files" at bounding box center [404, 36] width 27 height 13
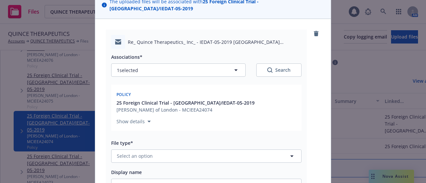
scroll to position [100, 0]
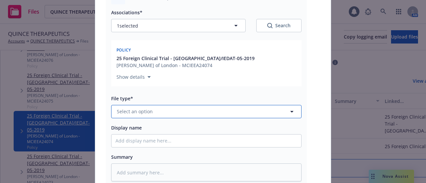
click at [156, 105] on button "Select an option" at bounding box center [206, 111] width 190 height 13
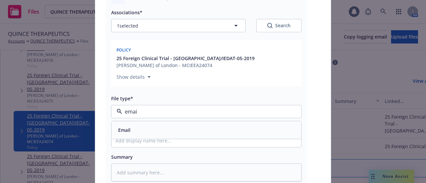
scroll to position [0, 0]
type input "email"
click at [133, 125] on div "Email" at bounding box center [206, 130] width 182 height 10
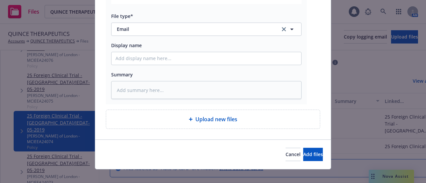
scroll to position [83, 0]
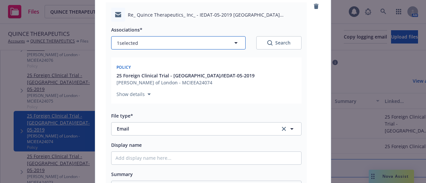
click at [146, 38] on button "1 selected" at bounding box center [178, 42] width 134 height 13
type textarea "x"
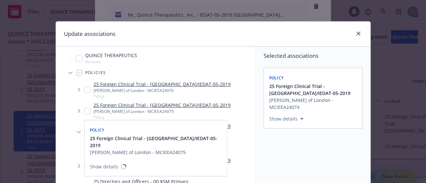
click at [87, 109] on input "Tree Example" at bounding box center [87, 111] width 7 height 7
checkbox input "true"
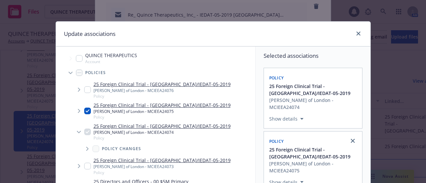
scroll to position [33, 0]
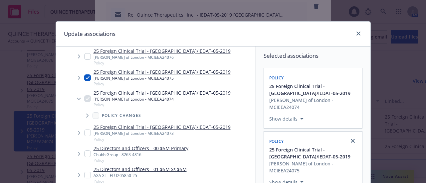
click at [84, 135] on input "Tree Example" at bounding box center [87, 133] width 7 height 7
checkbox input "true"
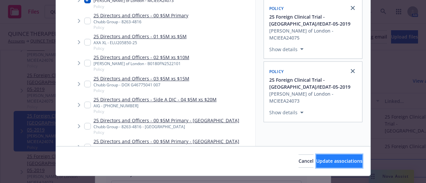
click at [333, 162] on span "Update associations" at bounding box center [339, 161] width 46 height 6
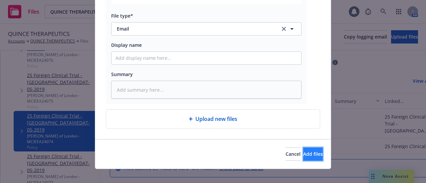
click at [303, 151] on button "Add files" at bounding box center [313, 154] width 20 height 13
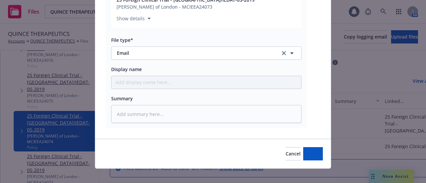
type textarea "x"
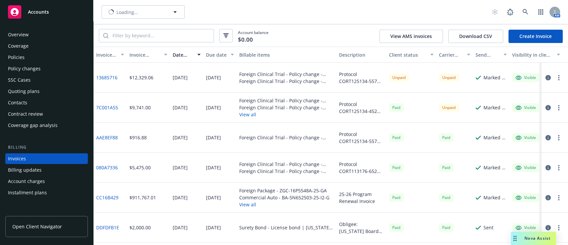
scroll to position [25, 0]
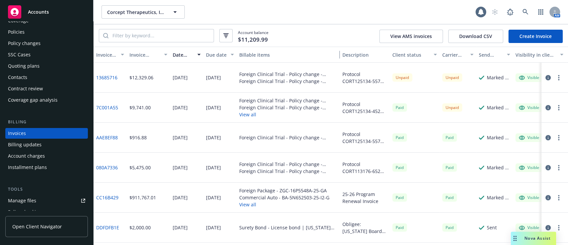
drag, startPoint x: 333, startPoint y: 52, endPoint x: 338, endPoint y: 55, distance: 5.9
click at [338, 55] on div "button" at bounding box center [336, 54] width 3 height 15
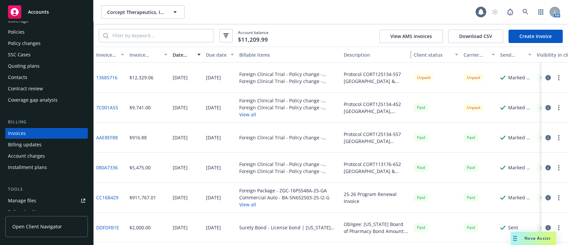
drag, startPoint x: 386, startPoint y: 55, endPoint x: 406, endPoint y: 57, distance: 20.1
click at [406, 57] on div "button" at bounding box center [407, 54] width 3 height 15
click at [534, 34] on link "Create Invoice" at bounding box center [535, 36] width 54 height 13
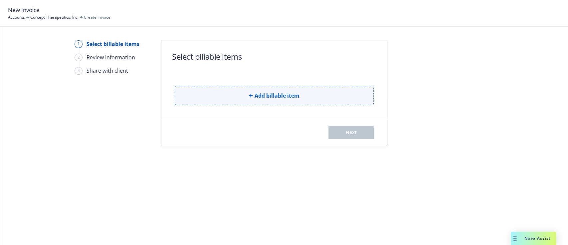
click at [277, 93] on span "Add billable item" at bounding box center [277, 96] width 45 height 8
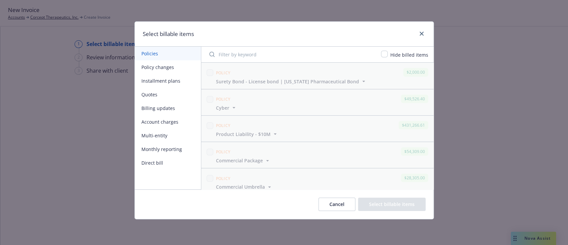
click at [168, 70] on button "Policy changes" at bounding box center [168, 67] width 66 height 14
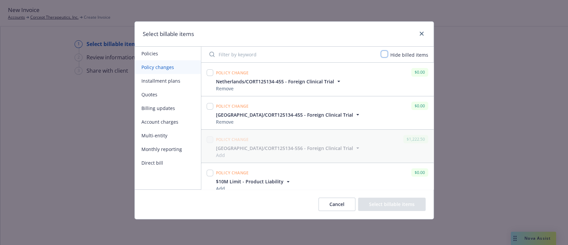
click at [382, 55] on input "checkbox" at bounding box center [384, 54] width 7 height 7
checkbox input "true"
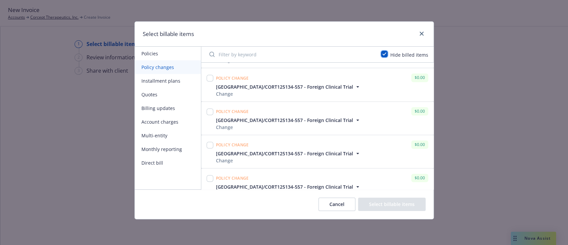
scroll to position [606, 0]
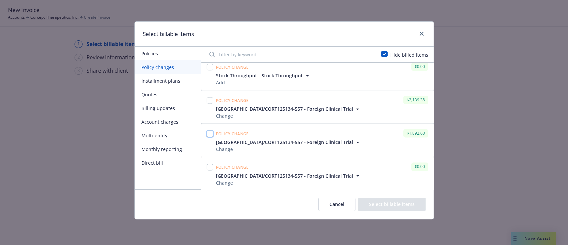
click at [209, 132] on input "checkbox" at bounding box center [210, 133] width 7 height 7
checkbox input "true"
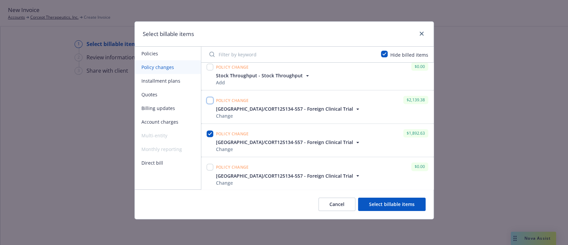
click at [210, 97] on input "checkbox" at bounding box center [210, 100] width 7 height 7
checkbox input "true"
click at [385, 201] on button "Select billable items" at bounding box center [392, 203] width 68 height 13
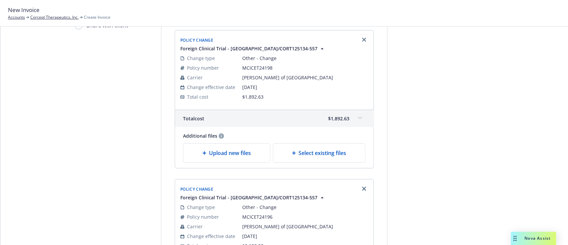
scroll to position [133, 0]
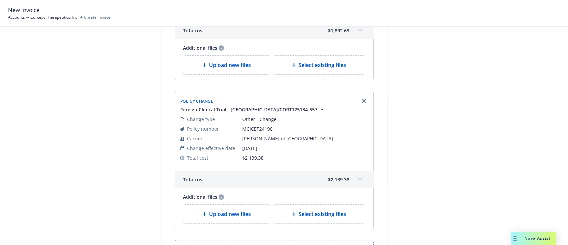
click at [358, 30] on icon at bounding box center [360, 30] width 4 height 2
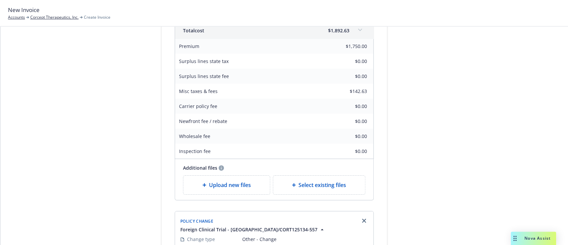
scroll to position [310, 0]
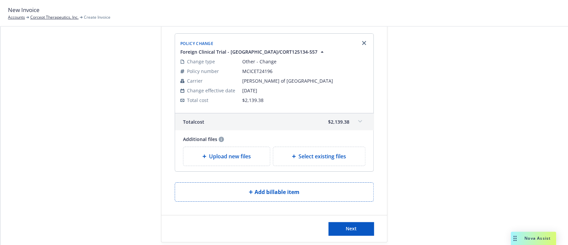
click at [358, 123] on span at bounding box center [360, 121] width 11 height 11
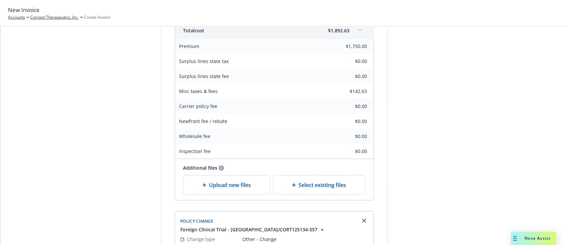
scroll to position [0, 0]
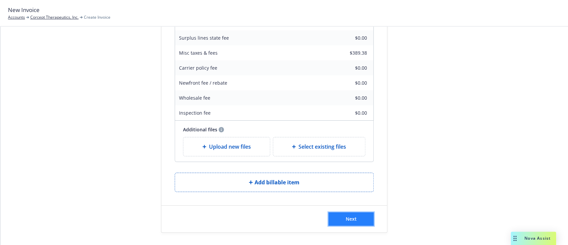
click at [362, 218] on button "Next" at bounding box center [350, 218] width 45 height 13
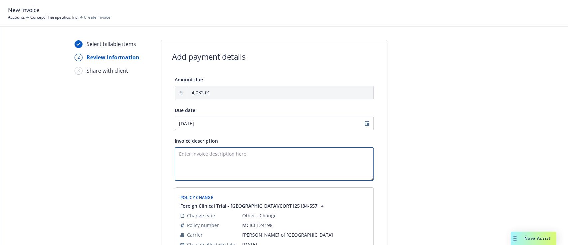
click at [201, 160] on textarea "Invoice description" at bounding box center [274, 163] width 199 height 33
click at [213, 154] on textarea "Protocol" at bounding box center [274, 163] width 199 height 33
paste textarea "CORT125134-557 [GEOGRAPHIC_DATA] & [GEOGRAPHIC_DATA]"
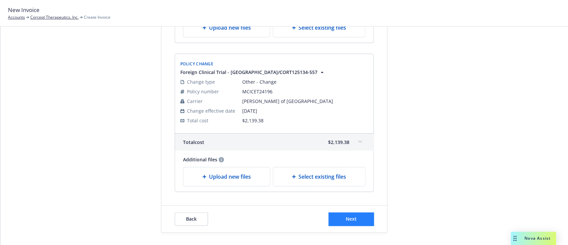
type textarea "Protocol CORT125134-557 [GEOGRAPHIC_DATA] & [GEOGRAPHIC_DATA] Payment due upon …"
click at [346, 220] on span "Next" at bounding box center [351, 218] width 11 height 6
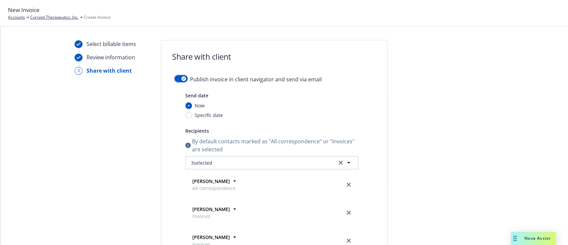
click at [175, 79] on button "button" at bounding box center [181, 78] width 13 height 7
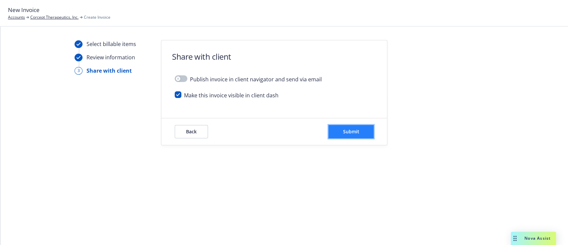
click at [347, 132] on span "Submit" at bounding box center [351, 131] width 16 height 6
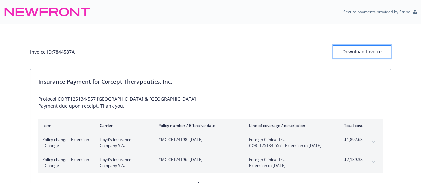
click at [358, 51] on div "Download Invoice" at bounding box center [362, 52] width 58 height 13
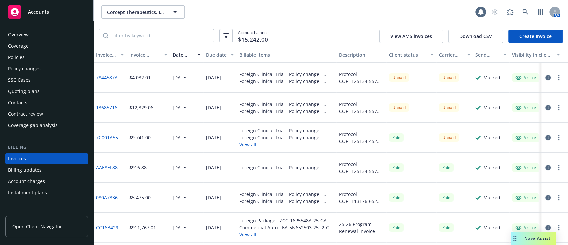
click at [36, 54] on div "Policies" at bounding box center [46, 57] width 77 height 11
